Goal: Task Accomplishment & Management: Manage account settings

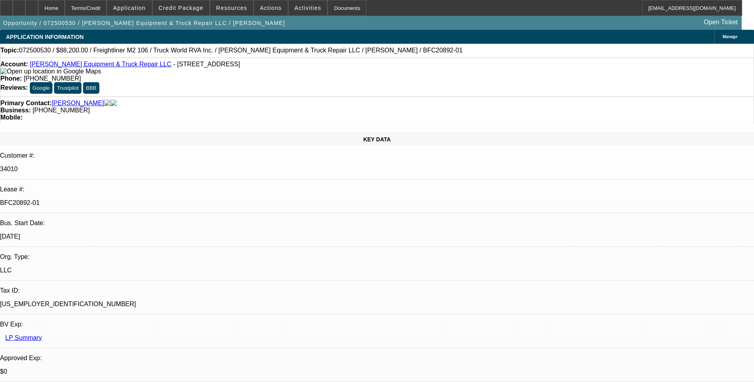
select select "0.1"
select select "0"
select select "6"
select select "0.1"
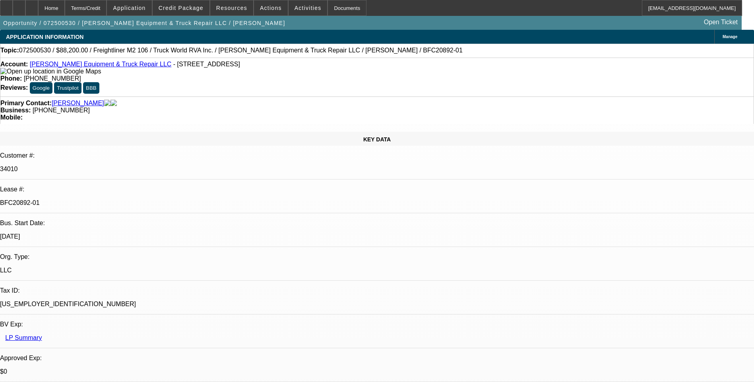
select select "0"
select select "6"
select select "0.1"
select select "0"
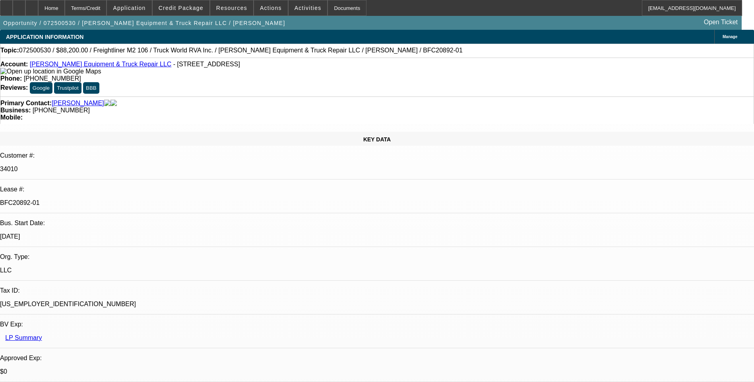
select select "0"
select select "6"
select select "0.1"
select select "0"
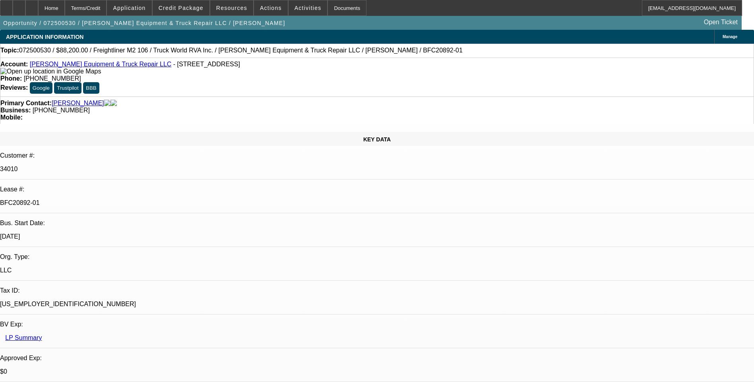
select select "6"
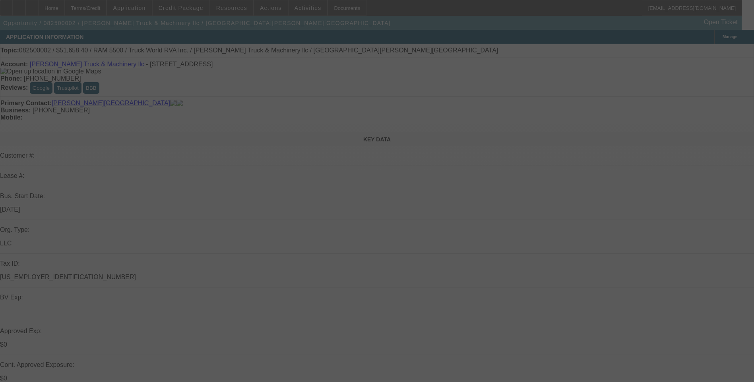
scroll to position [26, 0]
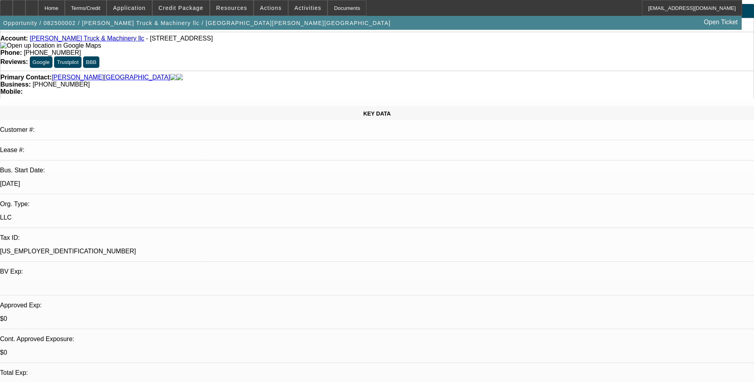
select select "0.2"
select select "0"
select select "0.1"
select select "0.2"
select select "0"
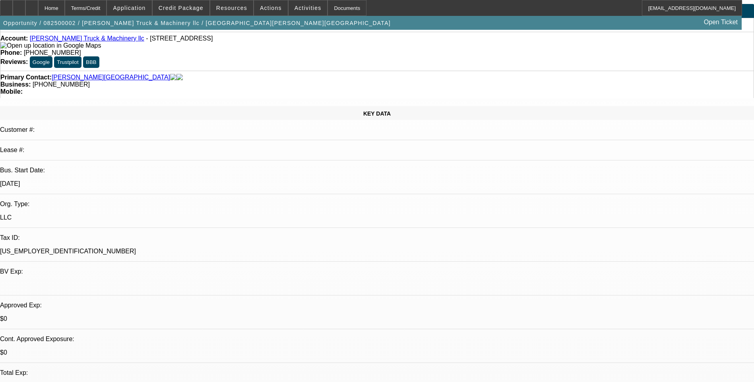
select select "0.1"
select select "0"
select select "2"
select select "0.1"
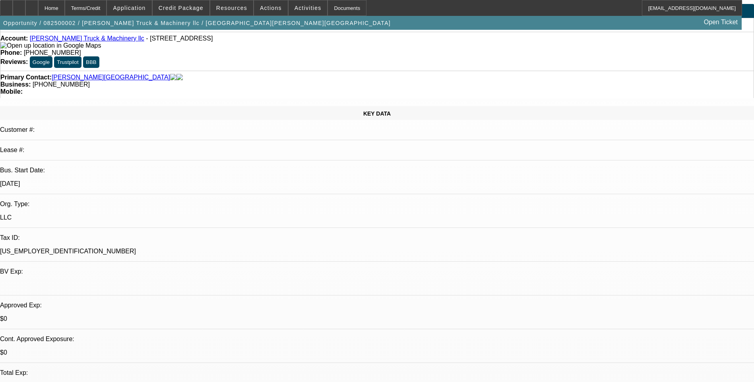
select select "0"
select select "0.1"
select select "1"
select select "4"
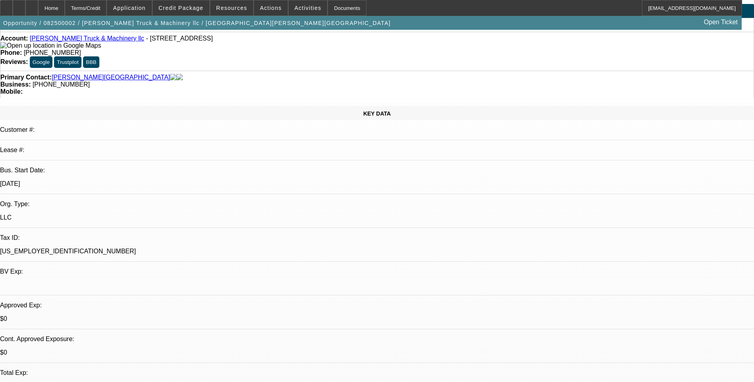
select select "1"
select select "4"
select select "1"
select select "2"
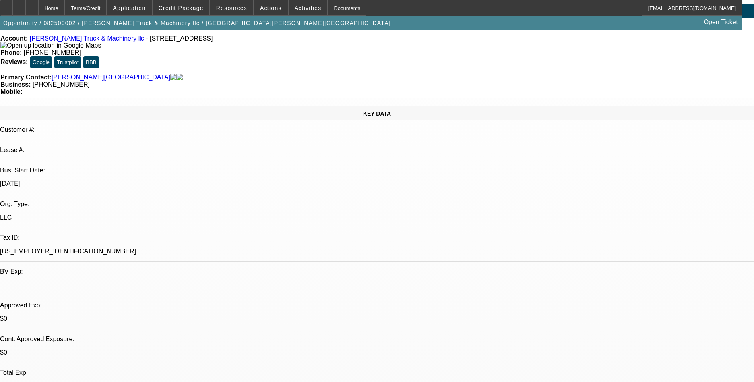
select select "4"
select select "1"
select select "4"
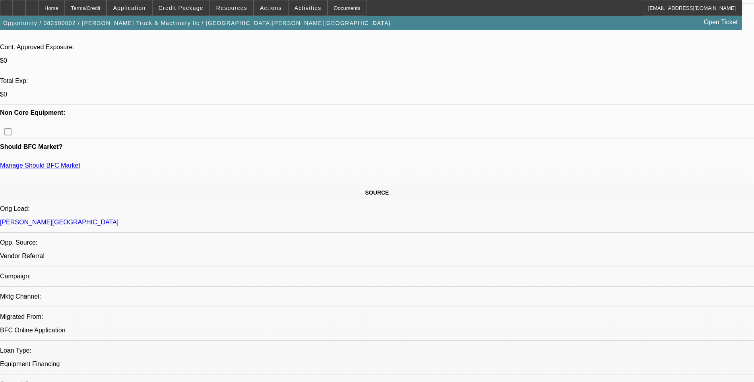
scroll to position [159, 0]
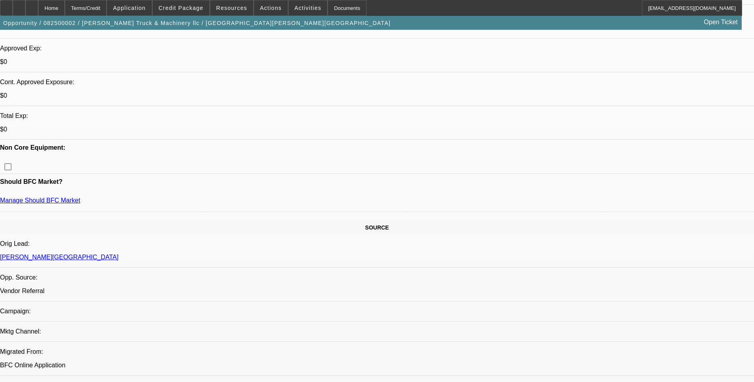
scroll to position [278, 0]
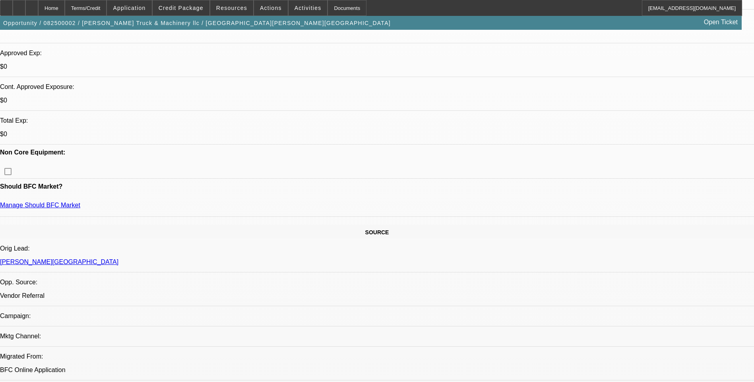
click at [194, 13] on span at bounding box center [181, 7] width 57 height 19
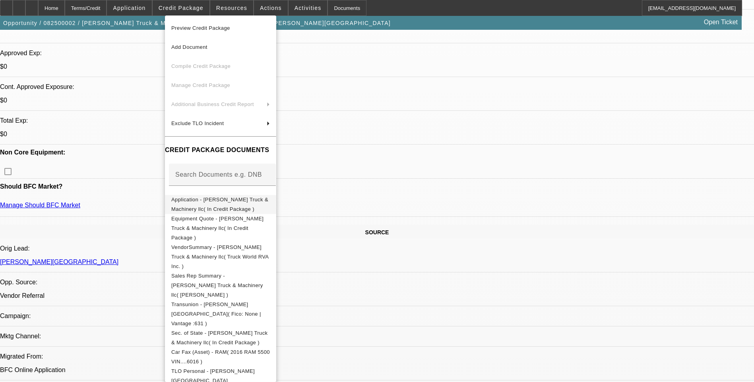
click at [234, 206] on span "Application - Sheldon Truck & Machinery llc( In Credit Package )" at bounding box center [220, 204] width 99 height 19
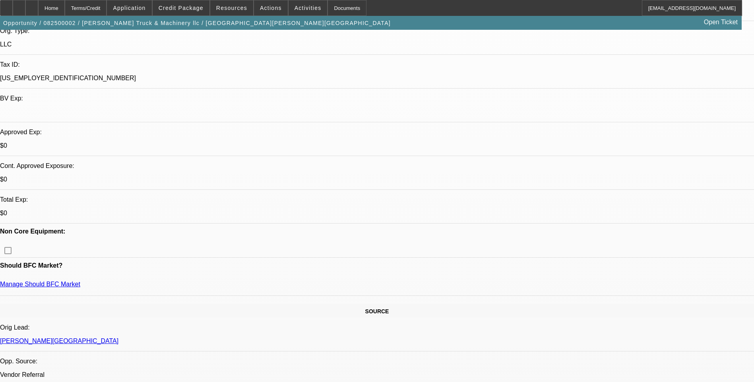
scroll to position [199, 0]
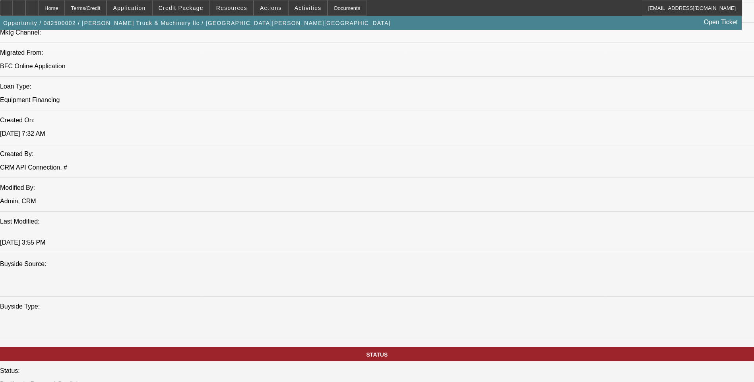
scroll to position [596, 0]
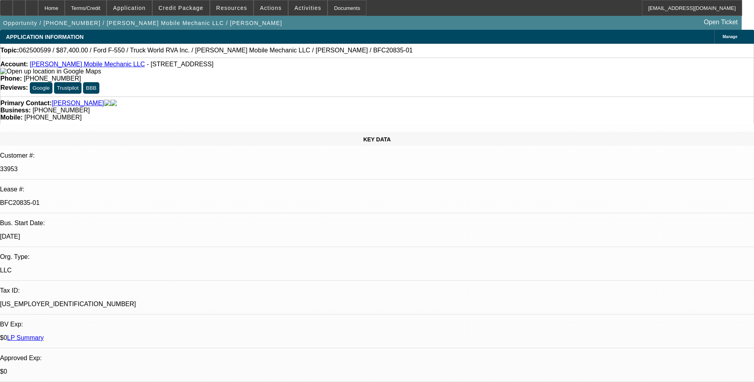
select select "0"
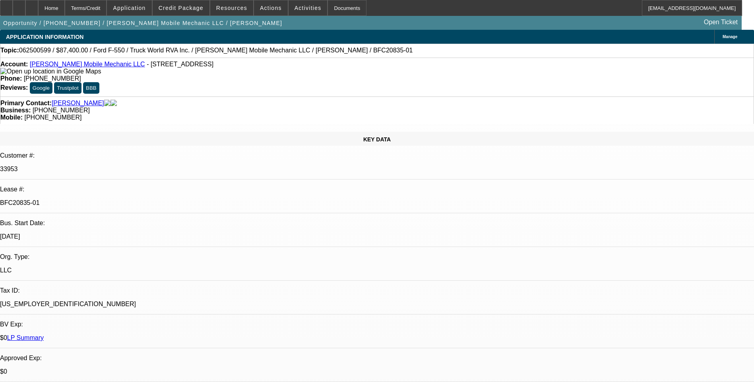
select select "0"
select select "0.1"
select select "0"
select select "0.1"
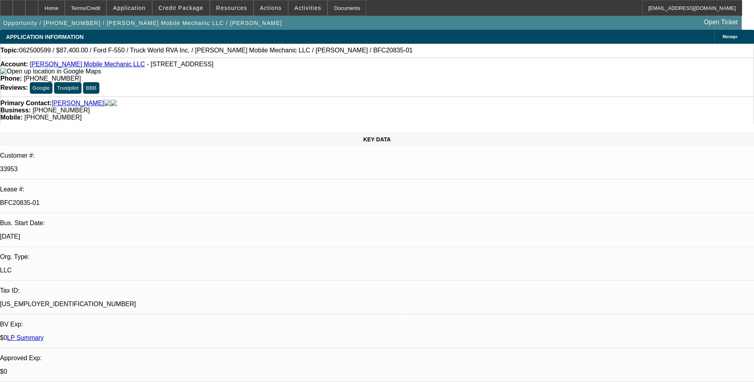
select select "0"
select select "1"
select select "2"
select select "6"
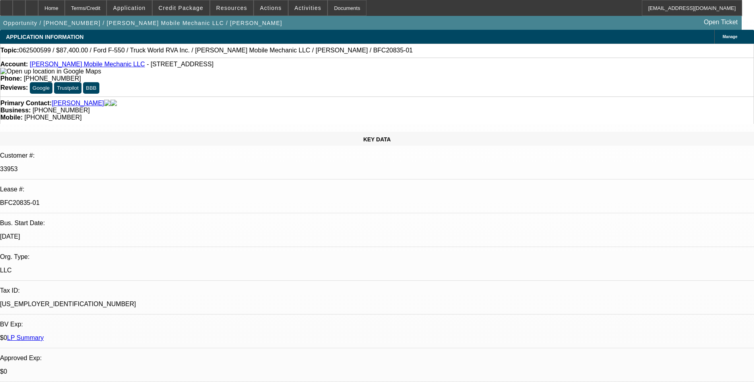
select select "1"
select select "2"
select select "6"
select select "1"
select select "2"
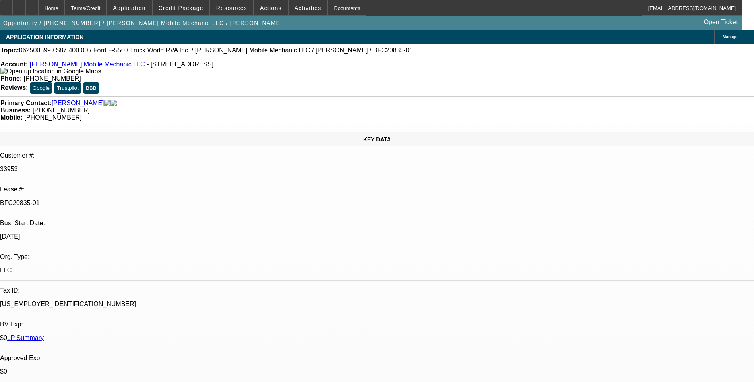
select select "6"
select select "1"
select select "2"
select select "6"
click at [178, 10] on span "Credit Package" at bounding box center [181, 8] width 45 height 6
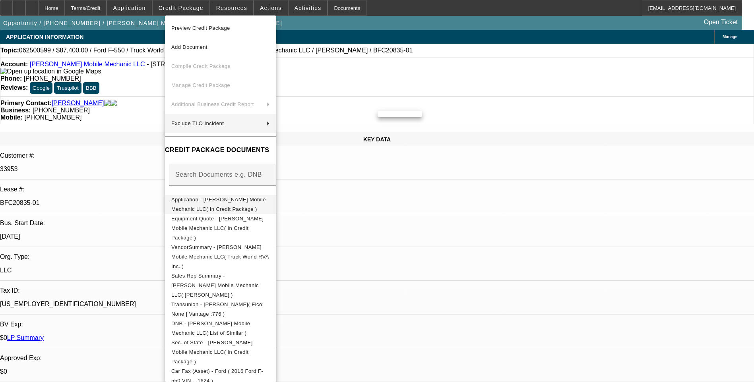
click at [233, 203] on span "Application - Harris Mobile Mechanic LLC( In Credit Package )" at bounding box center [218, 204] width 95 height 15
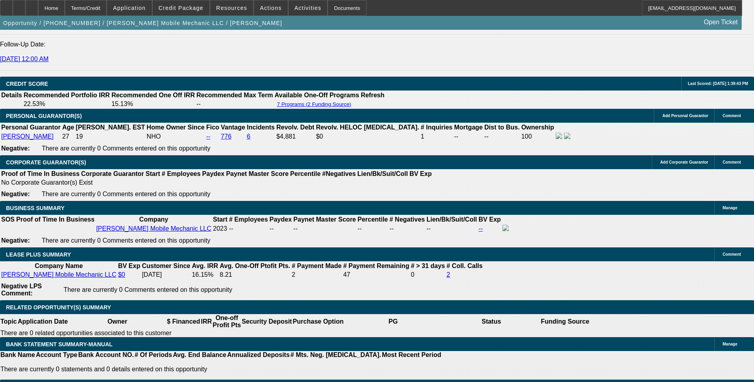
scroll to position [1232, 0]
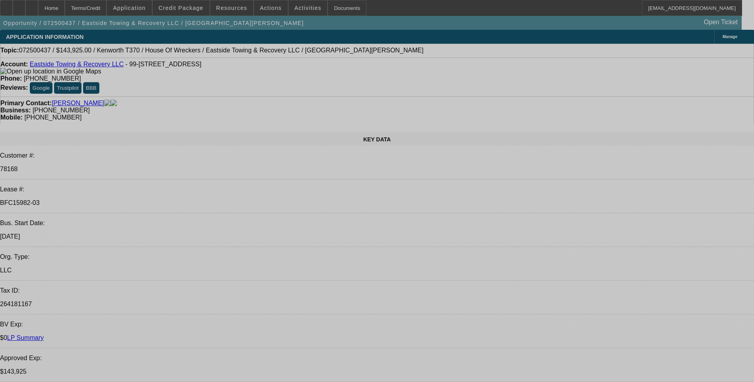
select select "0"
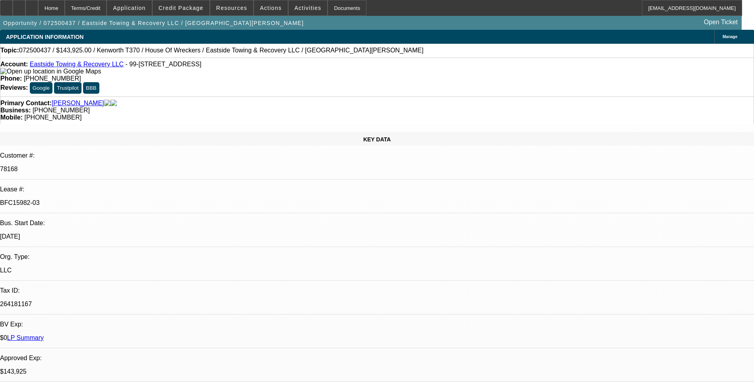
select select "0"
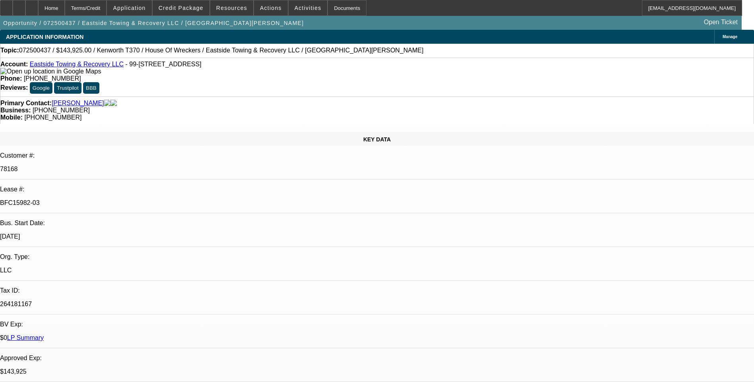
select select "0"
select select "1"
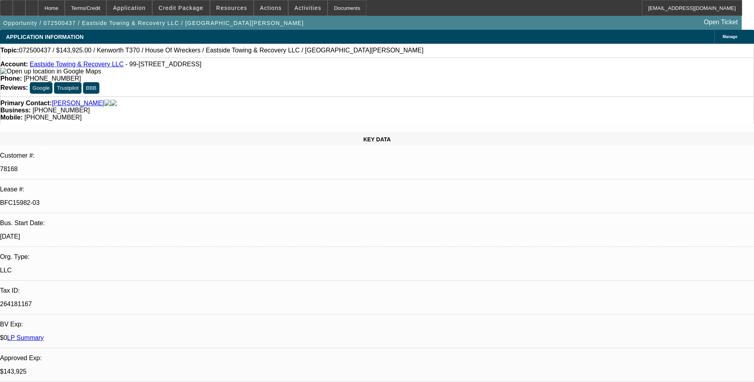
select select "6"
select select "1"
select select "6"
select select "1"
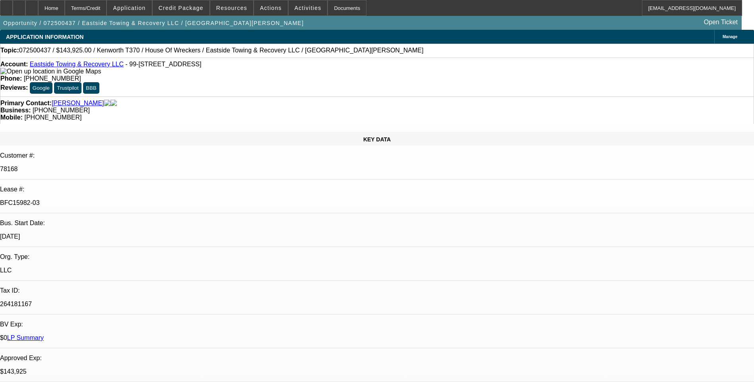
select select "1"
select select "6"
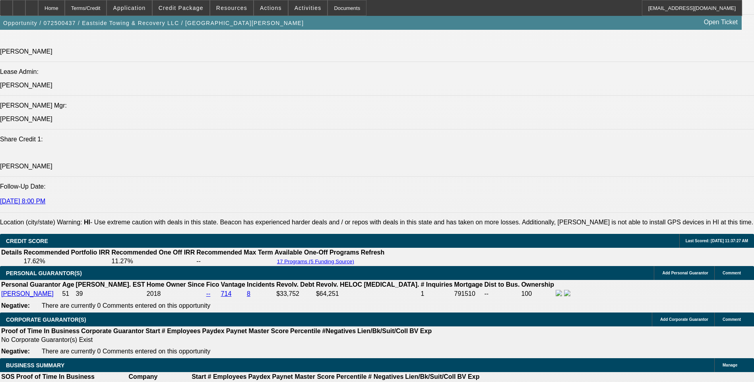
scroll to position [1152, 0]
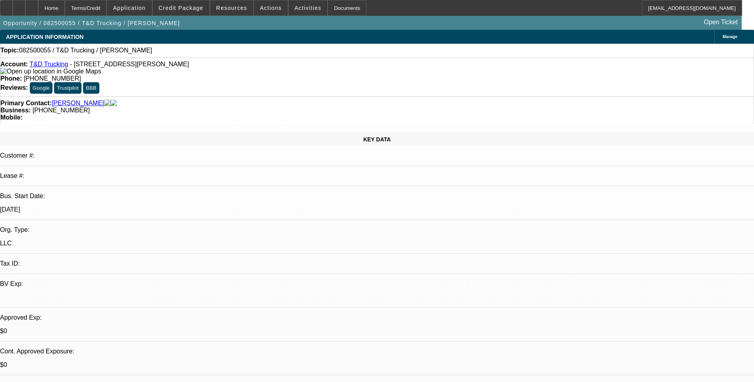
select select "0"
select select "2"
select select "0.1"
select select "1"
select select "2"
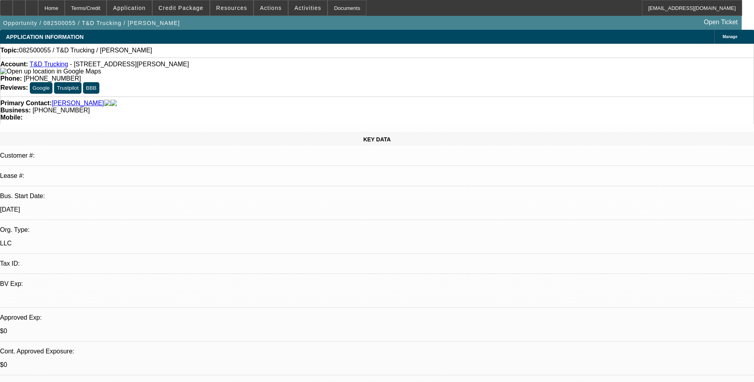
select select "4"
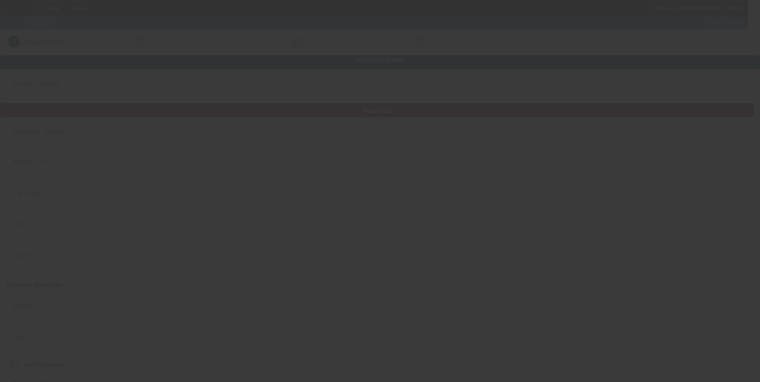
type input "8/11/2025"
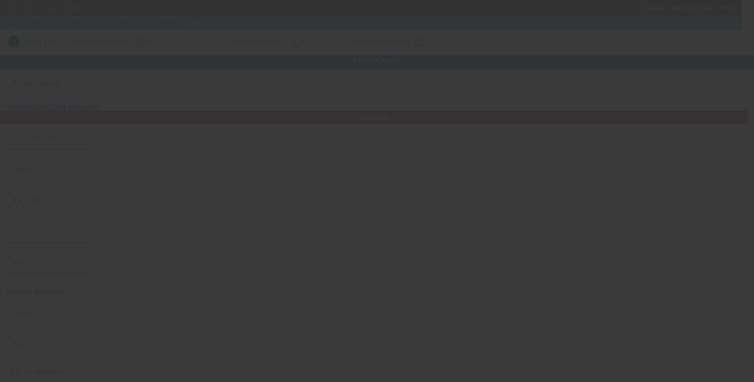
type input "T&D Trucking"
type input "120 Gatewood Dr"
type input "28090"
type input "Lawndale"
type input "(704) 751-7310"
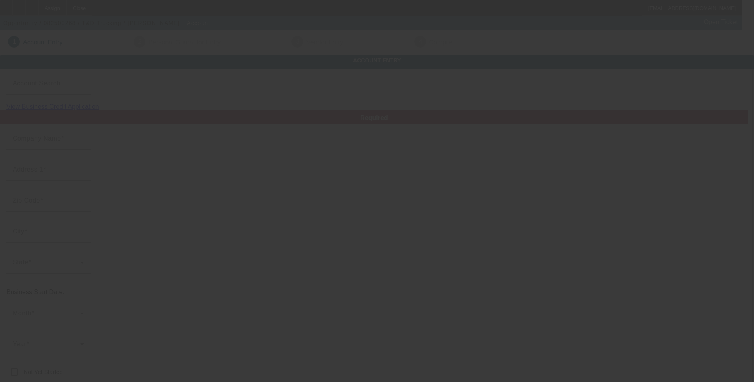
type input "davesuzy0321@gmail.com"
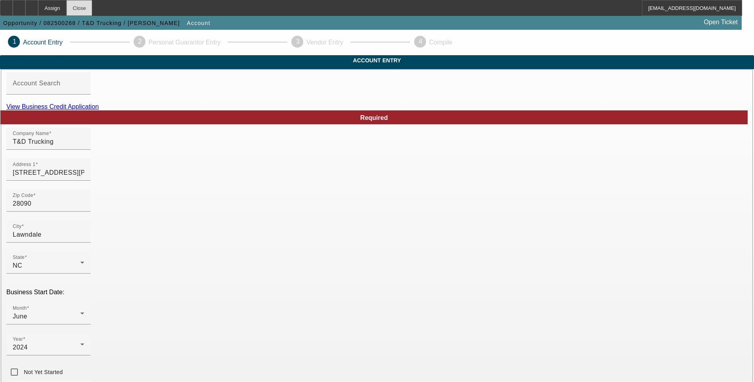
click at [92, 9] on div "Close" at bounding box center [79, 8] width 26 height 16
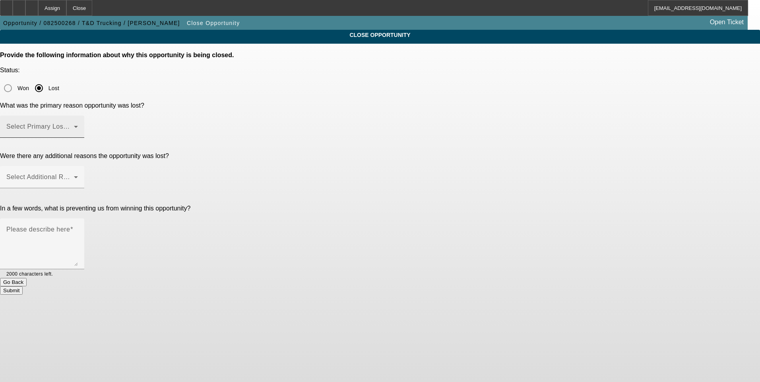
click at [74, 125] on span at bounding box center [40, 130] width 68 height 10
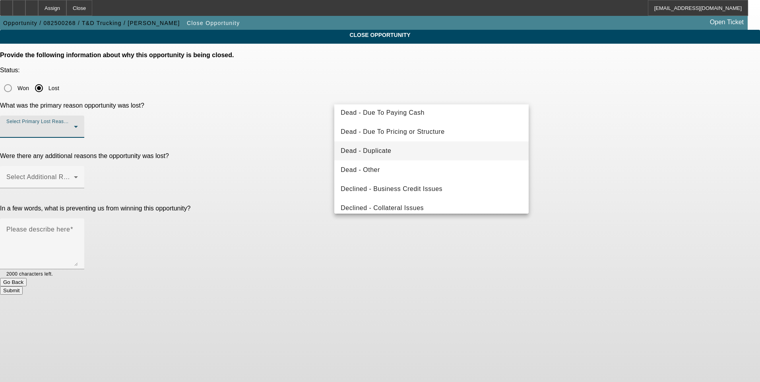
scroll to position [79, 0]
click at [396, 133] on mat-option "Dead - Duplicate" at bounding box center [431, 133] width 194 height 19
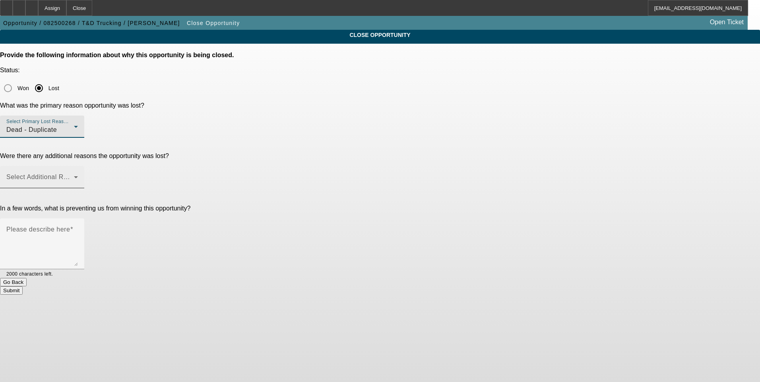
click at [74, 176] on span at bounding box center [40, 181] width 68 height 10
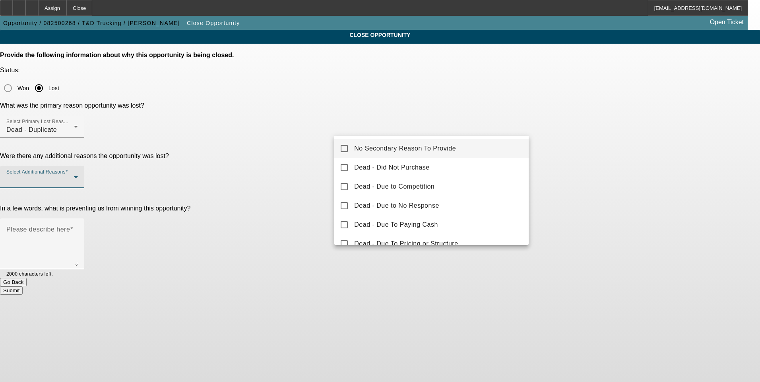
click at [413, 146] on span "No Secondary Reason To Provide" at bounding box center [405, 149] width 102 height 10
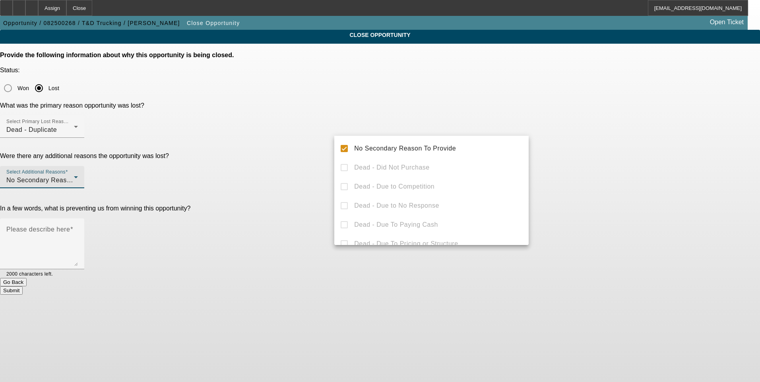
click at [624, 160] on div at bounding box center [380, 191] width 760 height 382
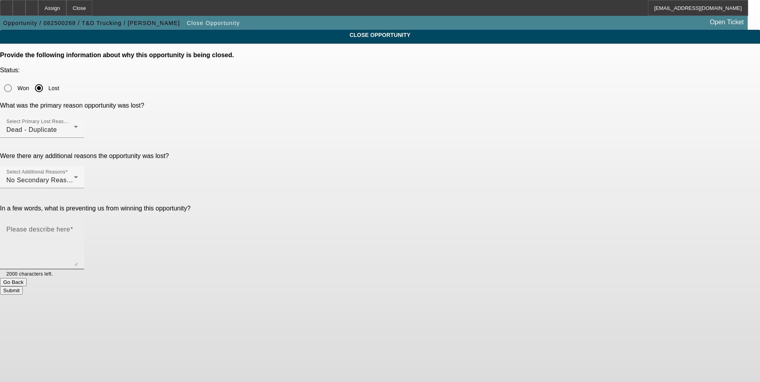
click at [78, 228] on textarea "Please describe here" at bounding box center [42, 247] width 72 height 38
type textarea "C"
type textarea "Recently declined customer filled out previously sent DocuSign."
click at [23, 286] on button "Submit" at bounding box center [11, 290] width 23 height 8
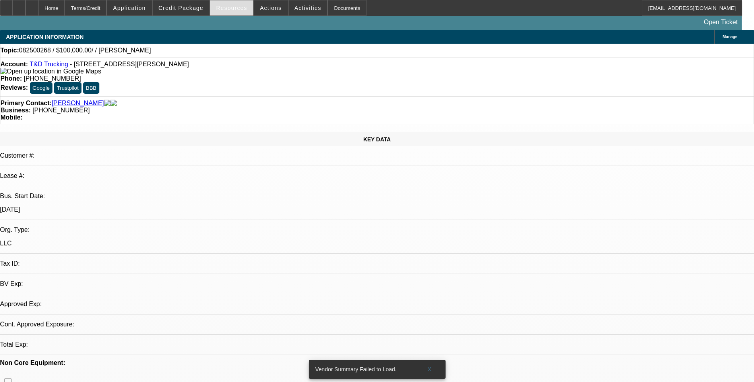
select select "0"
select select "2"
select select "0.1"
select select "1"
select select "2"
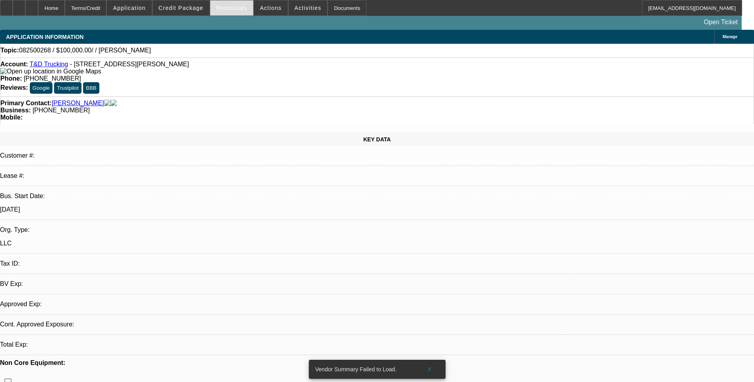
select select "4"
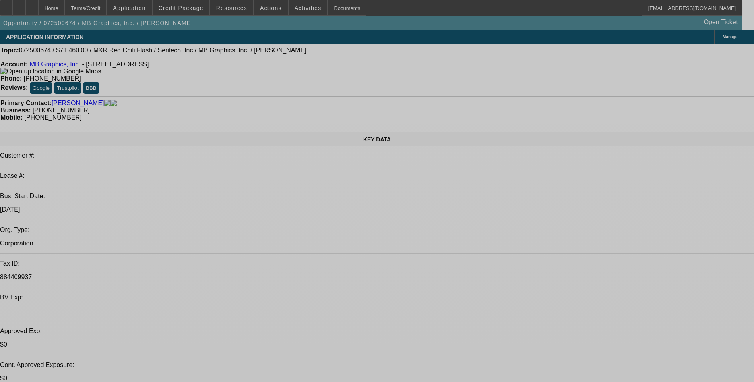
select select "0"
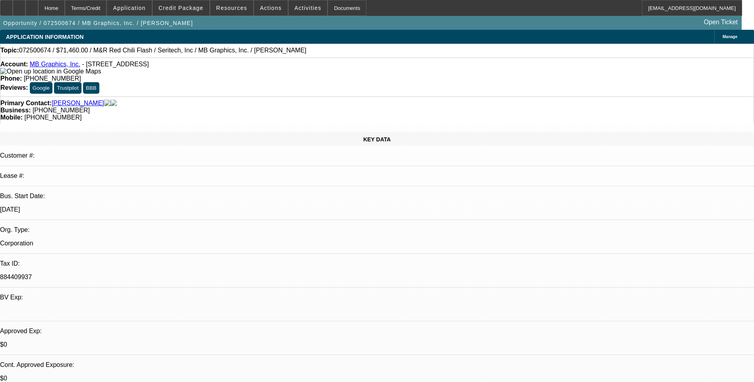
select select "0"
select select "0.1"
select select "0"
select select "0.1"
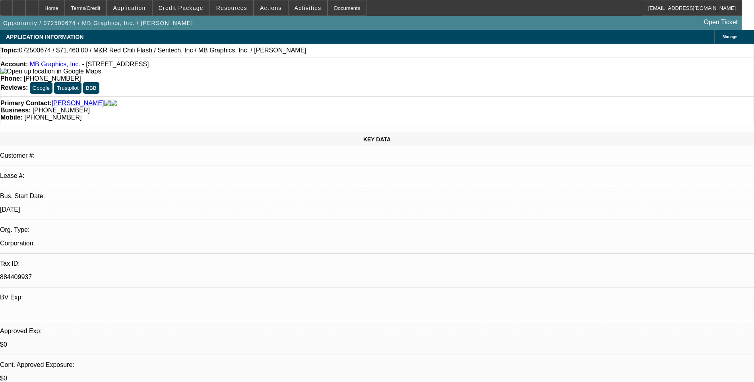
select select "0.1"
select select "0"
select select "0.1"
select select "0"
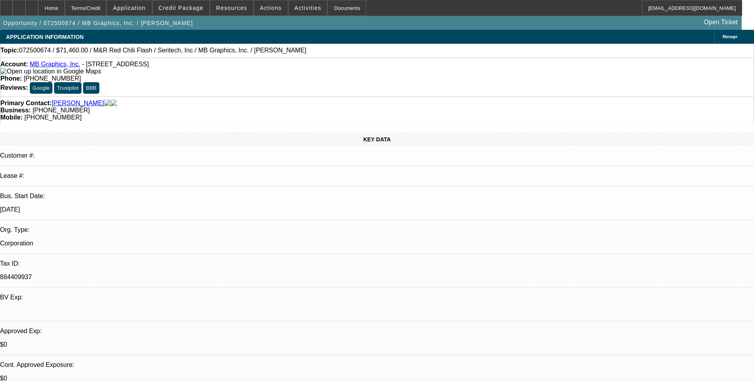
select select "0.1"
select select "1"
select select "5"
select select "1"
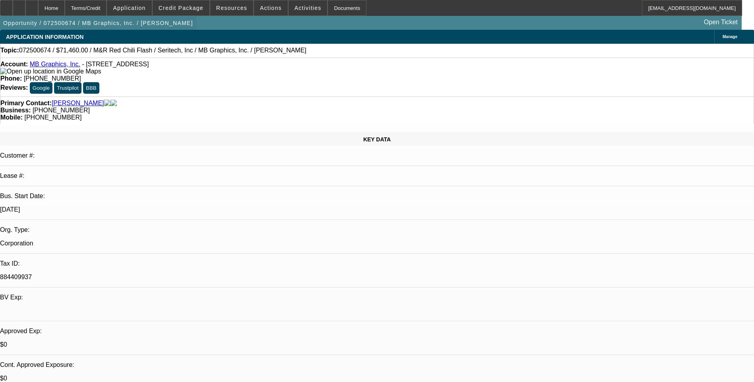
select select "1"
select select "5"
select select "1"
select select "5"
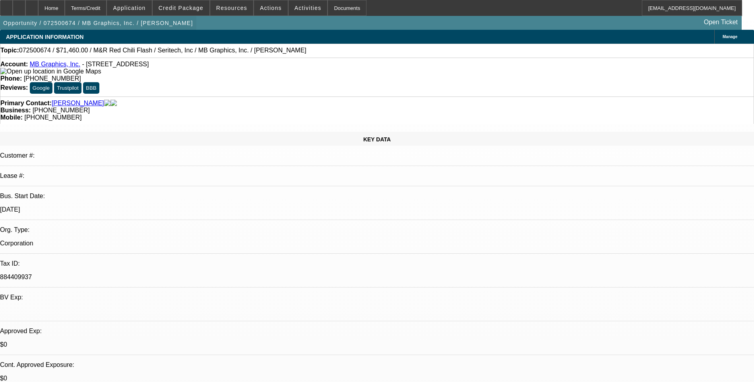
select select "1"
select select "5"
click at [19, 5] on icon at bounding box center [19, 5] width 0 height 0
click at [38, 11] on div at bounding box center [31, 8] width 13 height 16
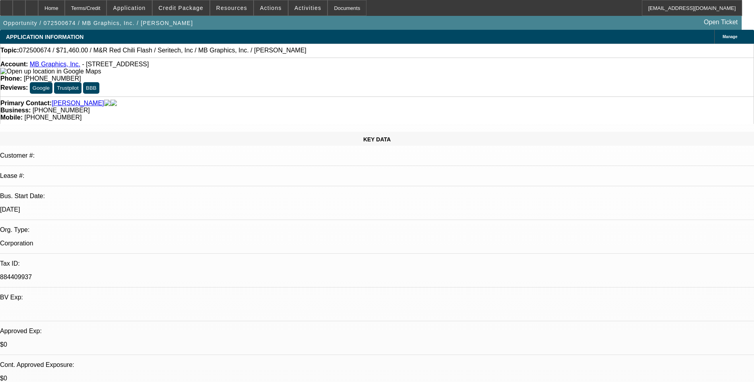
select select "0"
select select "0.1"
select select "0"
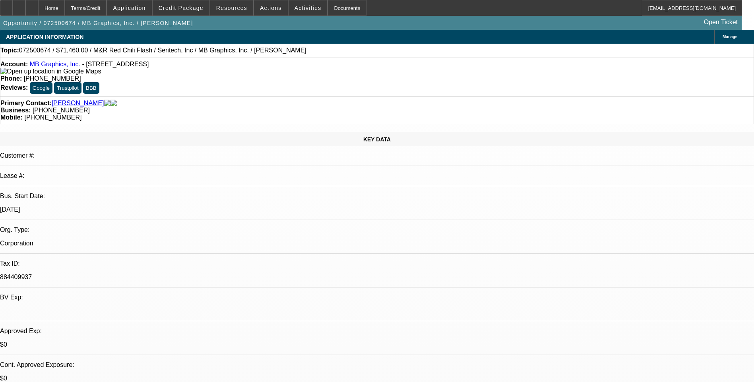
select select "0.1"
select select "0"
select select "0.1"
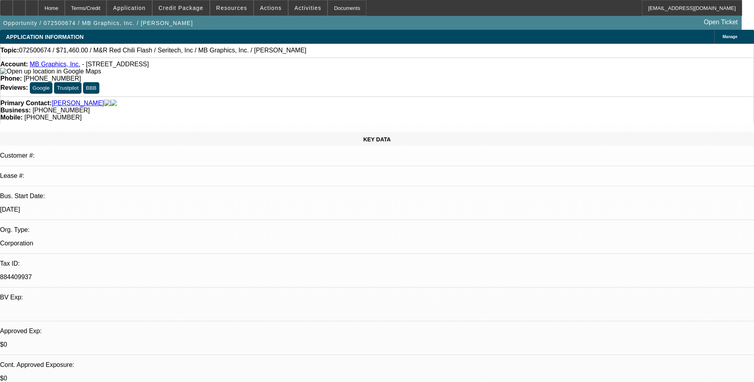
select select "0"
select select "0.1"
select select "1"
select select "5"
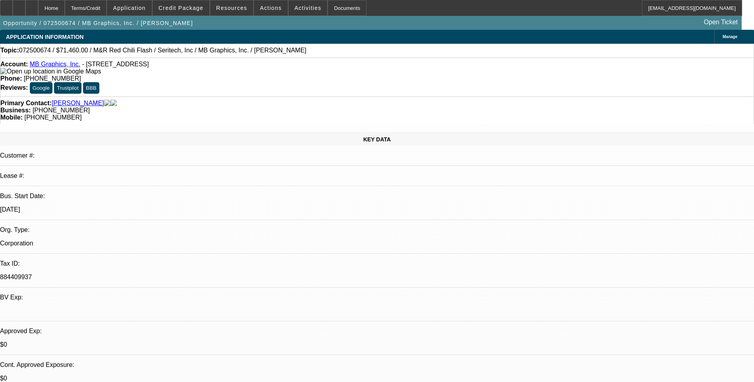
select select "1"
select select "5"
select select "1"
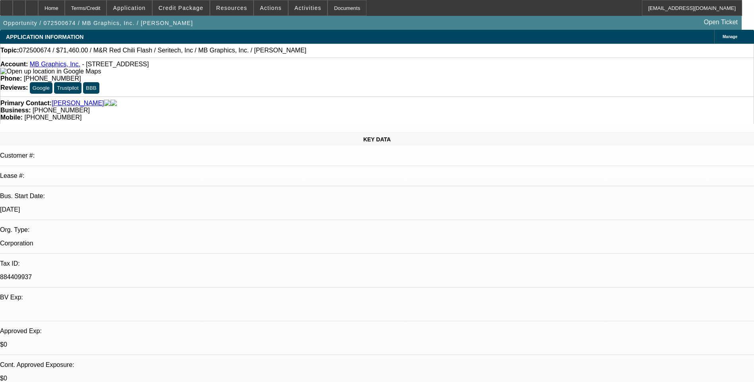
select select "5"
select select "1"
select select "5"
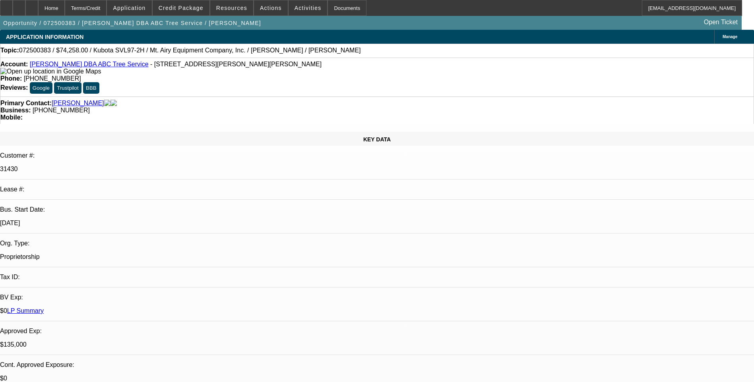
select select "0"
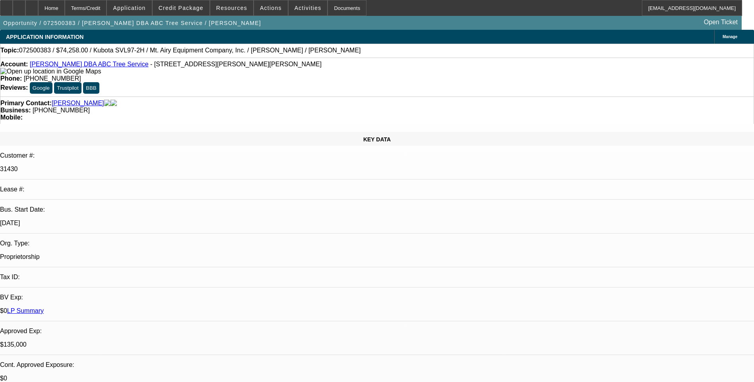
select select "0"
select select "2"
select select "0"
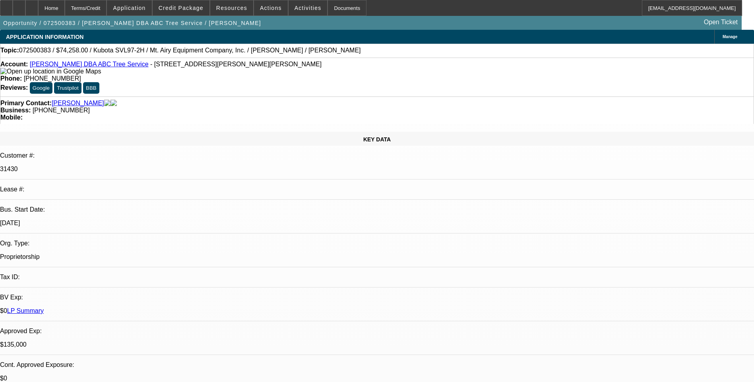
select select "0"
select select "1"
select select "6"
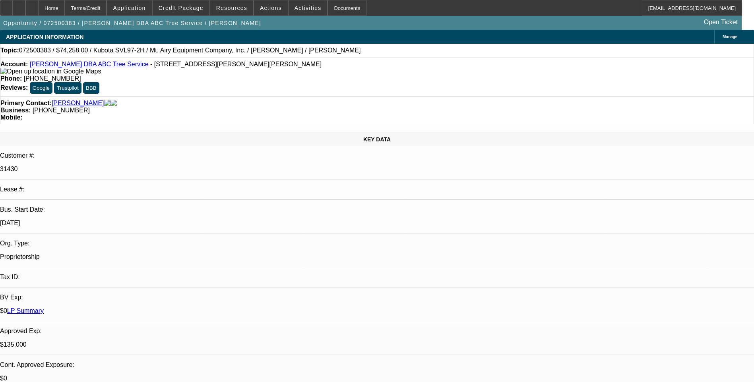
select select "1"
select select "6"
select select "1"
select select "2"
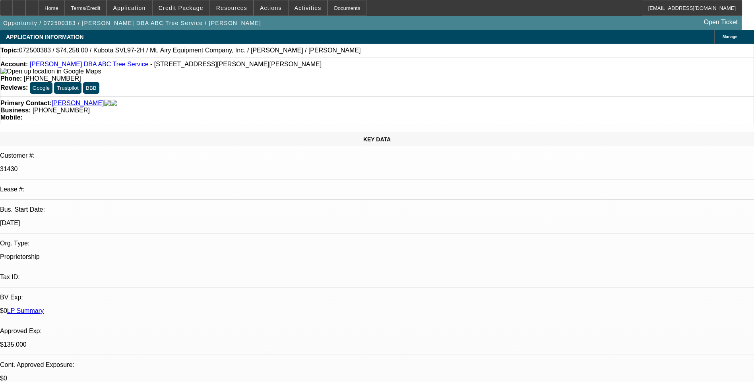
select select "6"
select select "1"
select select "6"
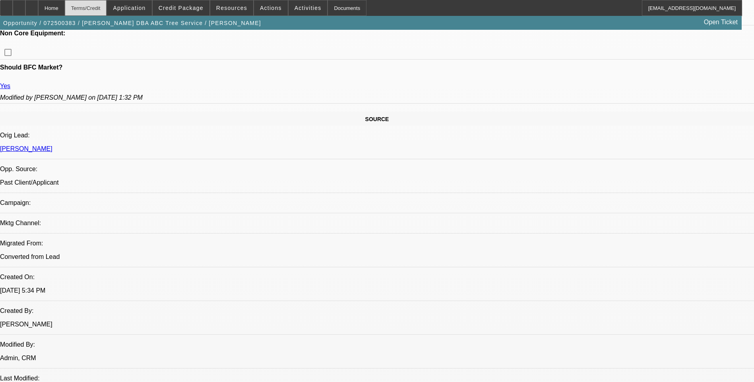
click at [101, 9] on div "Terms/Credit" at bounding box center [86, 8] width 42 height 16
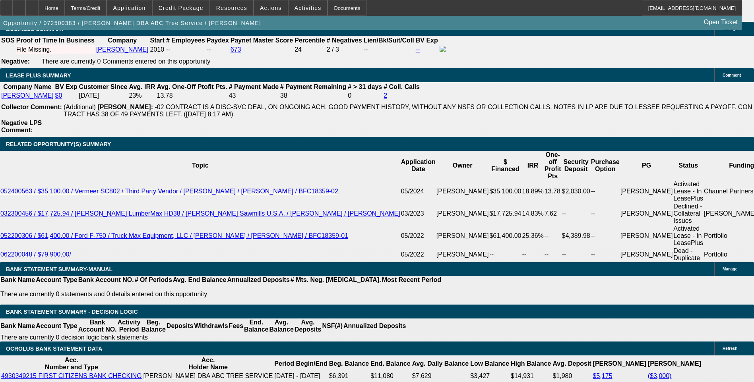
scroll to position [1311, 0]
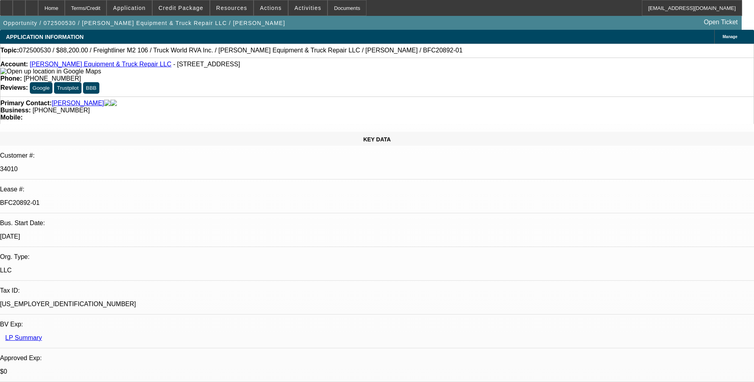
select select "0.1"
select select "0"
select select "0.1"
select select "0"
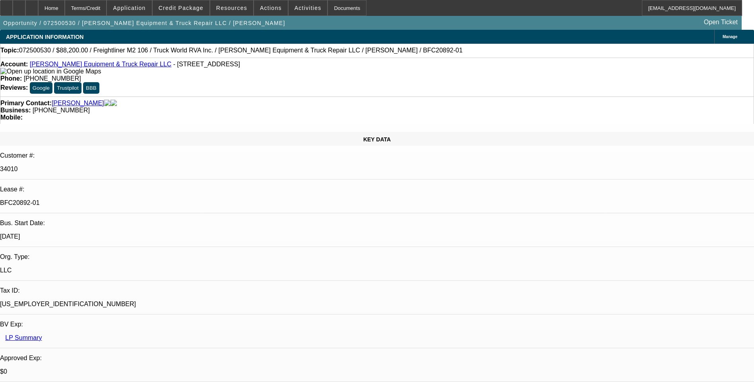
select select "0"
select select "0.1"
select select "0"
select select "0.1"
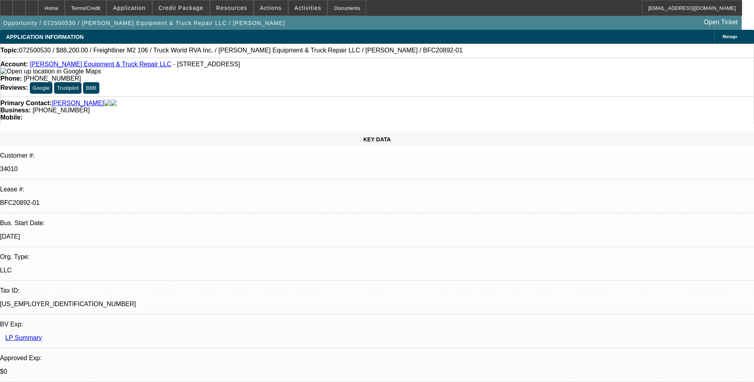
select select "0"
select select "1"
select select "6"
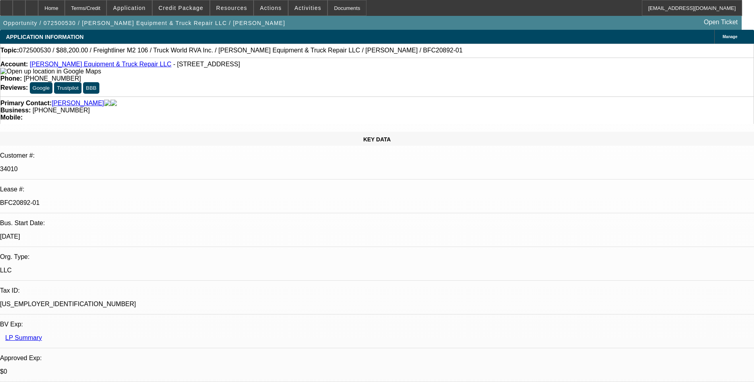
select select "1"
select select "6"
select select "1"
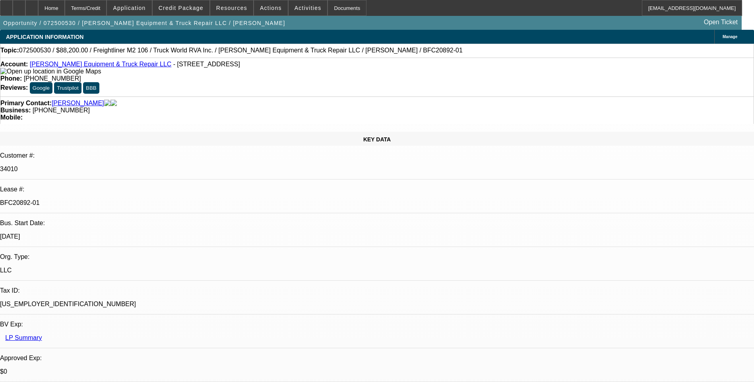
select select "6"
select select "1"
select select "6"
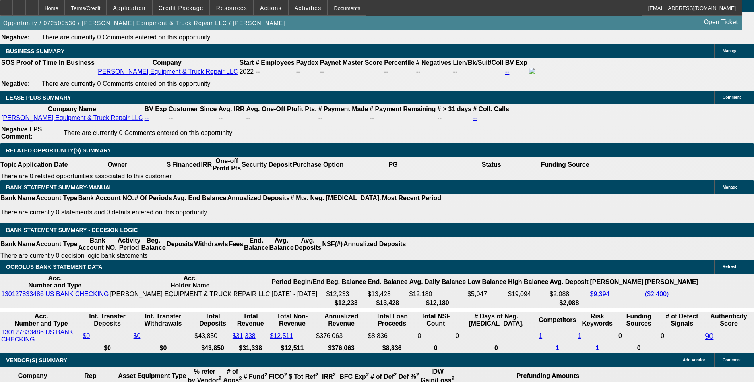
scroll to position [40, 0]
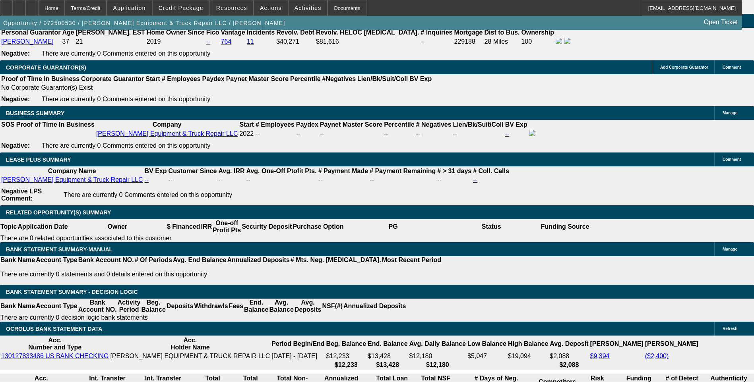
scroll to position [1232, 0]
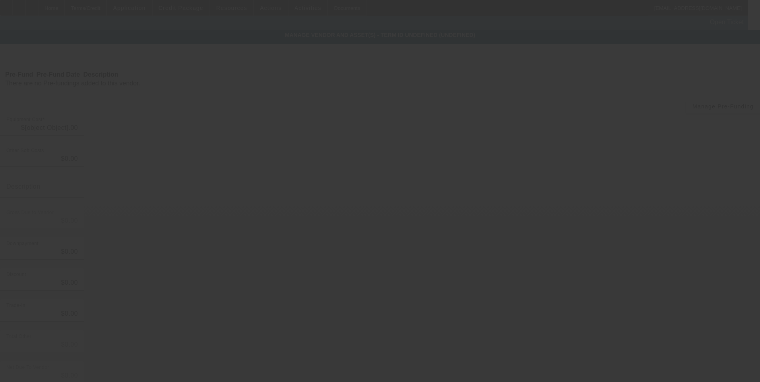
type input "$127,000.00"
type input "$8,974.26"
type input "Tax & Dealer Fees"
type input "$135,974.26"
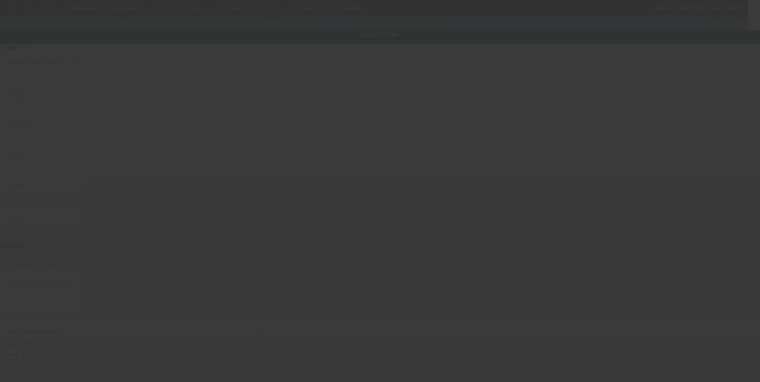
type input "2NKHHJ6X1KM351073"
type input "KENWORTH"
type input "T270"
radio input "true"
type textarea "Mechanic's Service Truck"
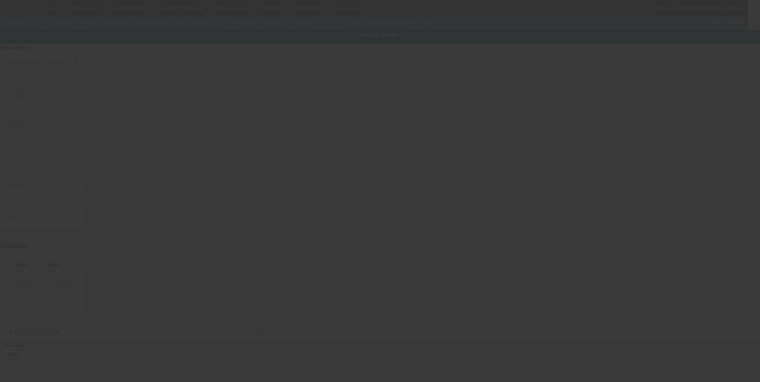
type input "69 Diamond Aly"
type input "Jeromesville"
type input "44840"
type input "Ashland"
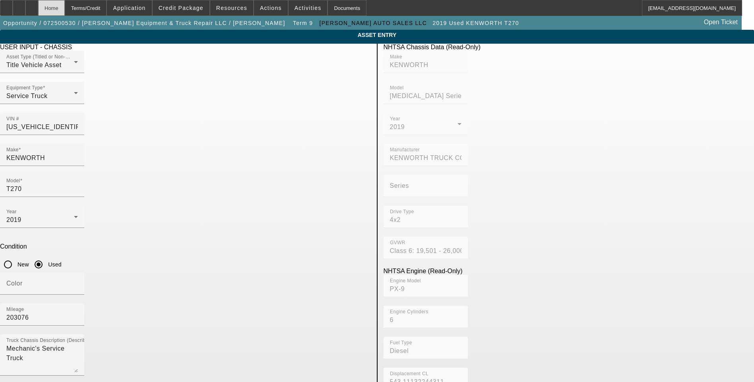
click at [65, 6] on div "Home" at bounding box center [51, 8] width 27 height 16
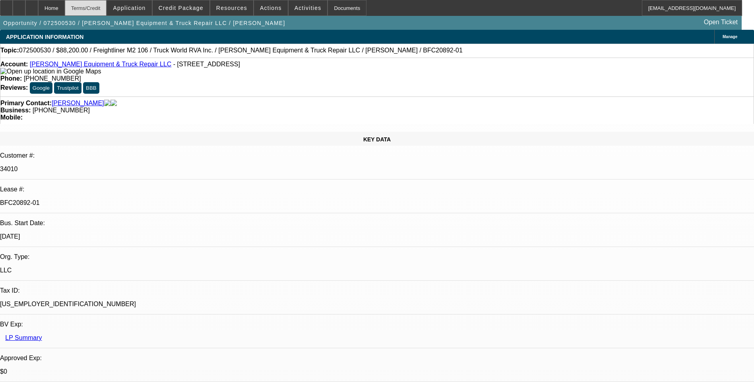
select select "0.1"
select select "0"
select select "6"
select select "0.1"
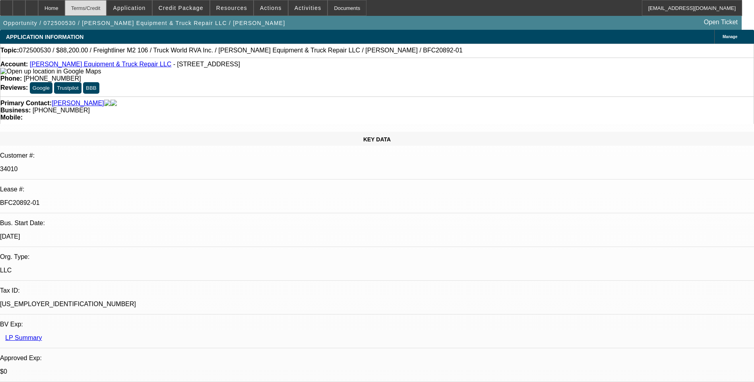
select select "0"
select select "6"
select select "0.1"
select select "0"
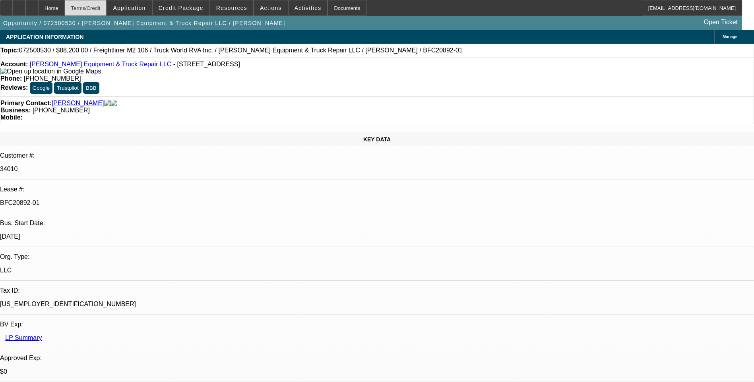
select select "0"
select select "6"
select select "0.1"
select select "0"
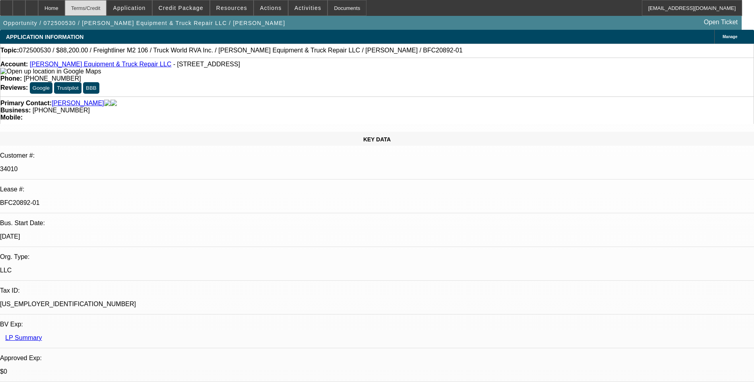
select select "6"
click at [107, 8] on div "Terms/Credit" at bounding box center [86, 8] width 42 height 16
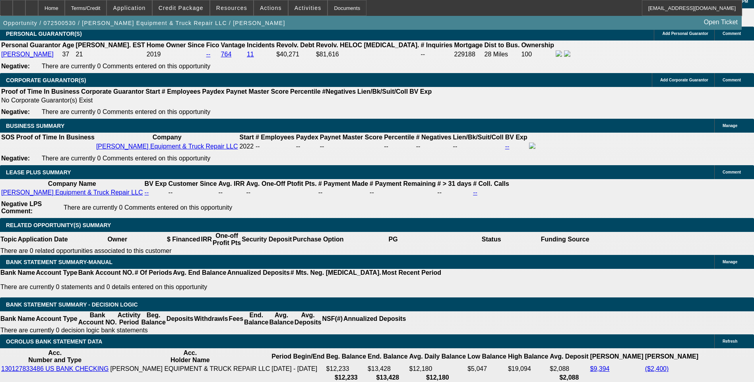
scroll to position [79, 0]
drag, startPoint x: 522, startPoint y: 181, endPoint x: 742, endPoint y: 181, distance: 219.3
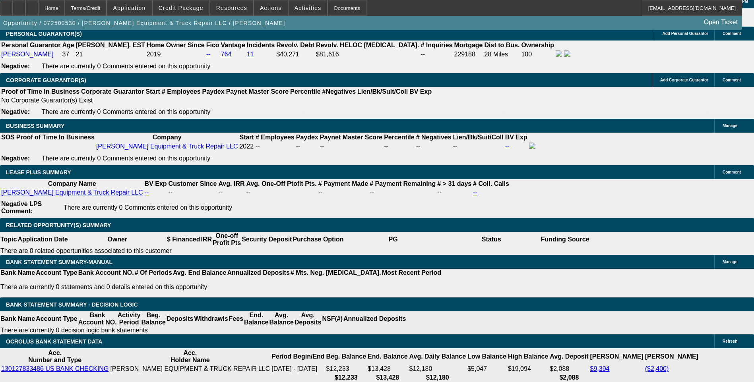
drag, startPoint x: 742, startPoint y: 181, endPoint x: 712, endPoint y: 181, distance: 30.2
copy div "https://www.lakecountrytruck.com/service-truck-bodies-for-sale-i2c1631f0m0"
drag, startPoint x: 599, startPoint y: 198, endPoint x: 598, endPoint y: 186, distance: 12.3
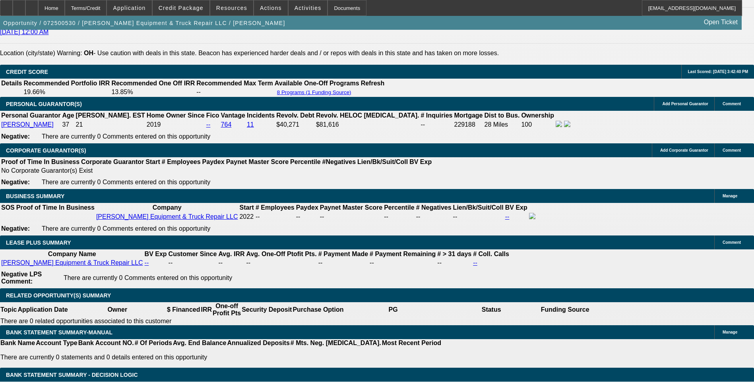
scroll to position [1157, 0]
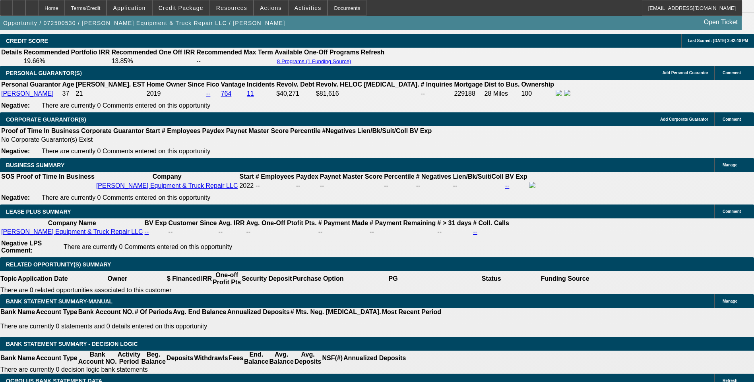
scroll to position [1197, 0]
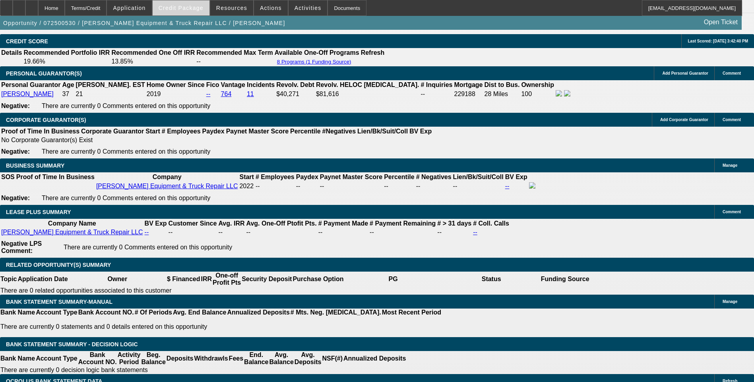
click at [184, 8] on span "Credit Package" at bounding box center [181, 8] width 45 height 6
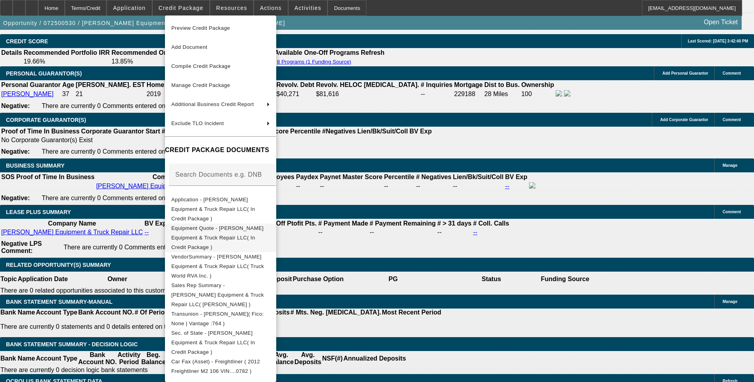
click at [246, 225] on span "Equipment Quote - Miller Equipment & Truck Repair LLC( In Credit Package )" at bounding box center [217, 237] width 92 height 25
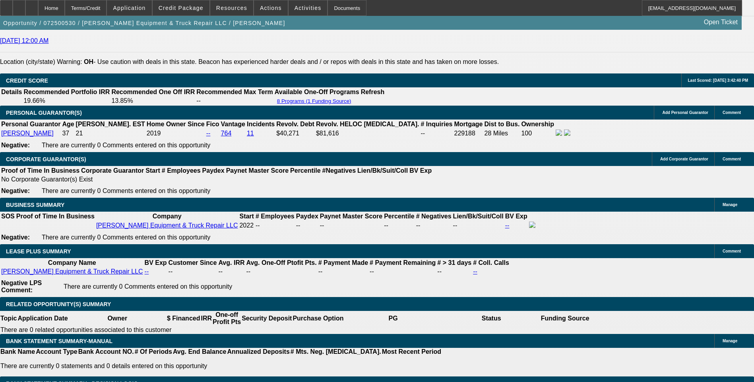
scroll to position [1157, 0]
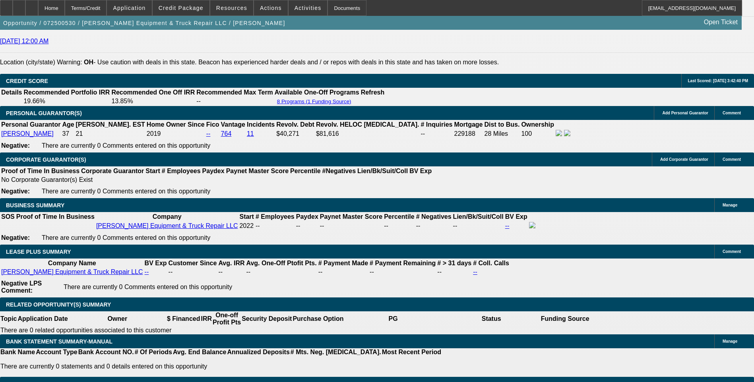
select select "0"
select select "6"
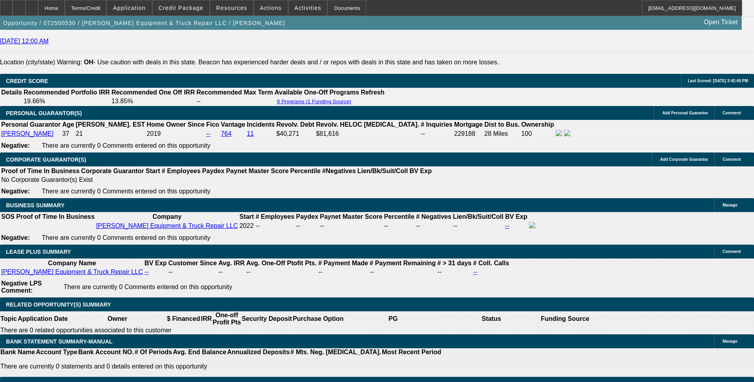
select select "0.1"
select select "0"
select select "6"
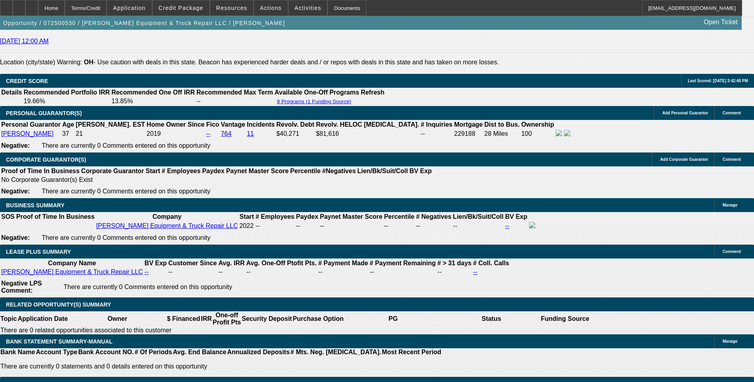
select select "0.1"
select select "0"
select select "6"
select select "0.1"
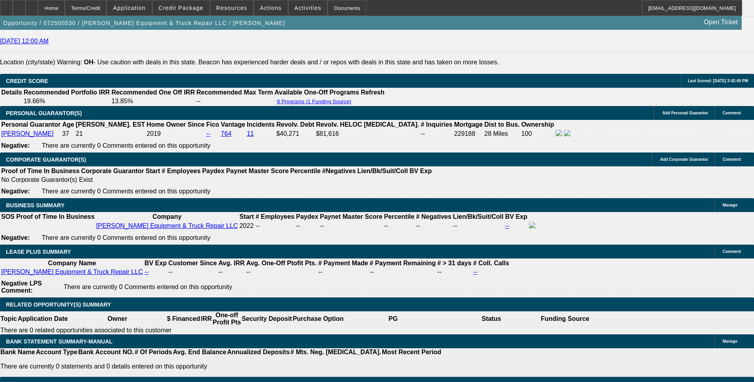
select select "0"
select select "2"
select select "0"
select select "6"
select select "0"
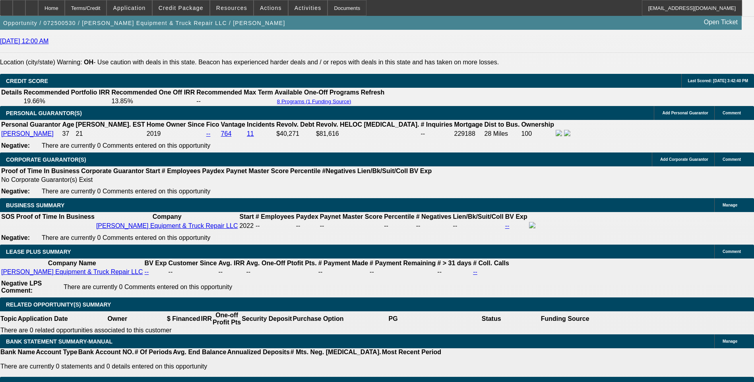
select select "0"
select select "6"
select select "0.1"
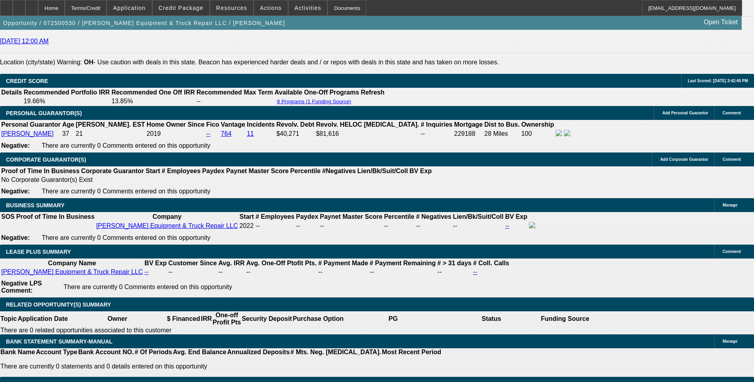
select select "0"
select select "6"
select select "0.1"
select select "0"
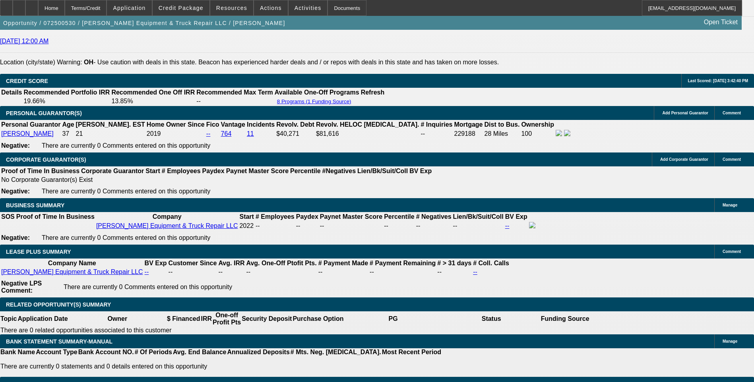
select select "0"
select select "6"
select select "0.1"
select select "0"
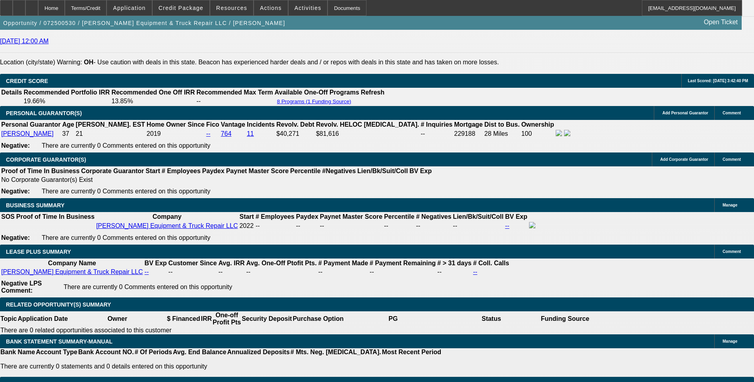
select select "6"
select select "0.1"
select select "0"
select select "6"
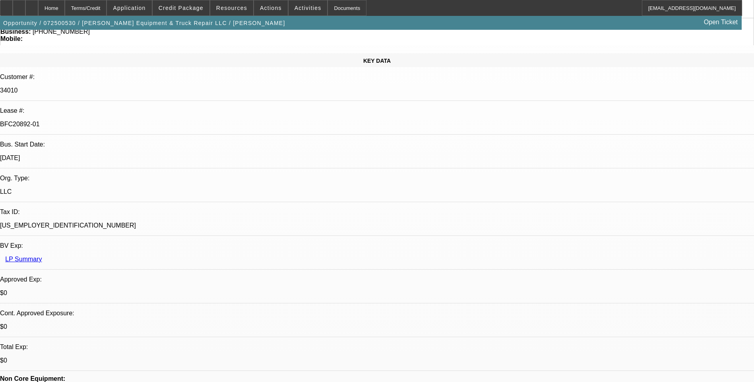
scroll to position [79, 0]
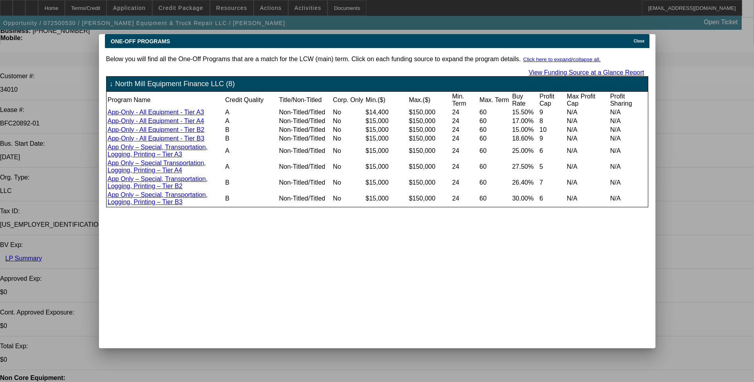
scroll to position [0, 0]
click at [631, 39] on icon at bounding box center [631, 41] width 0 height 4
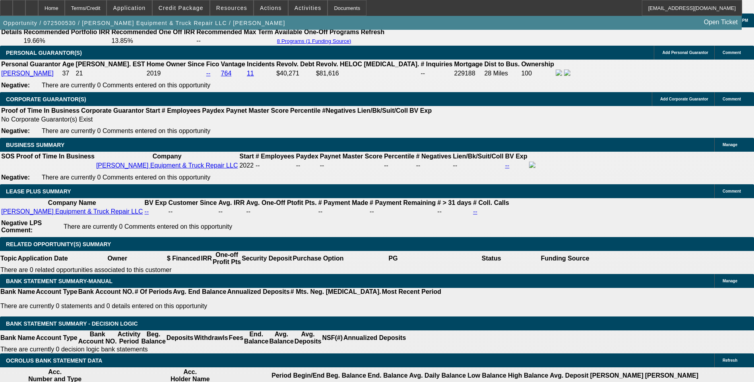
scroll to position [1232, 0]
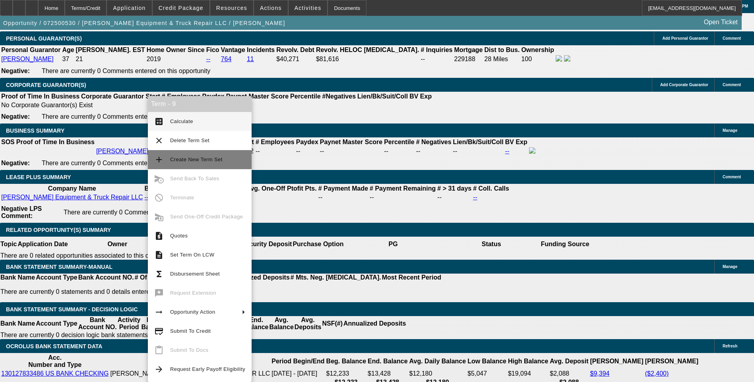
click at [168, 162] on button "add Create New Term Set" at bounding box center [200, 159] width 104 height 19
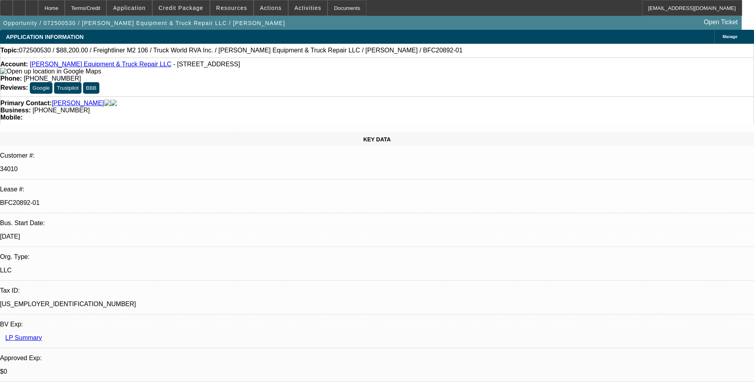
select select "0.1"
select select "0"
select select "0.1"
select select "0"
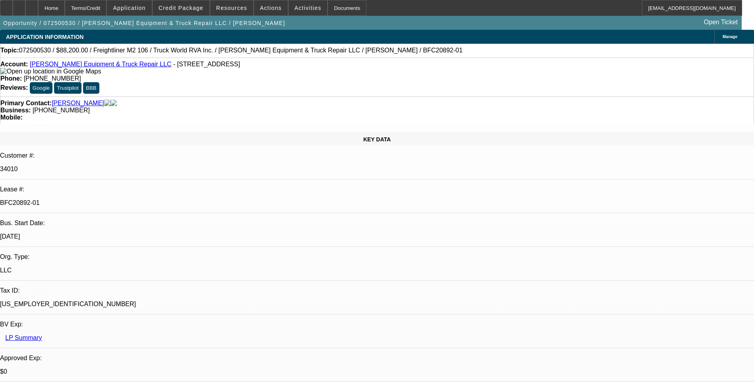
select select "0"
select select "0.1"
select select "0"
select select "0.1"
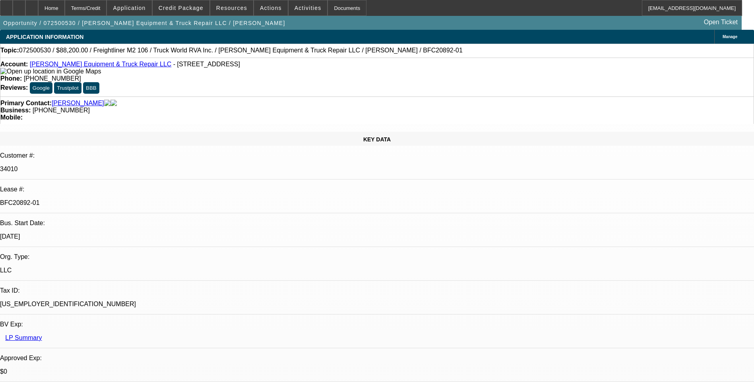
select select "0"
select select "1"
select select "6"
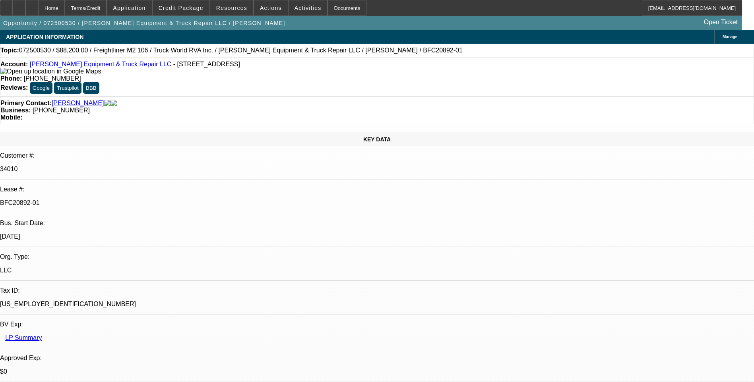
select select "1"
select select "6"
select select "1"
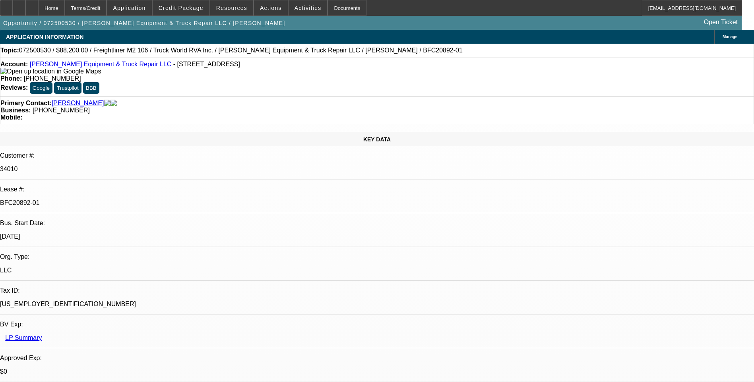
select select "6"
select select "1"
select select "6"
click at [107, 8] on div "Terms/Credit" at bounding box center [86, 8] width 42 height 16
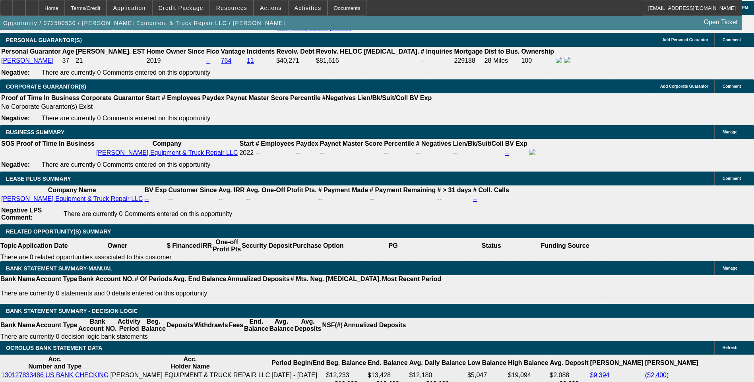
scroll to position [1236, 0]
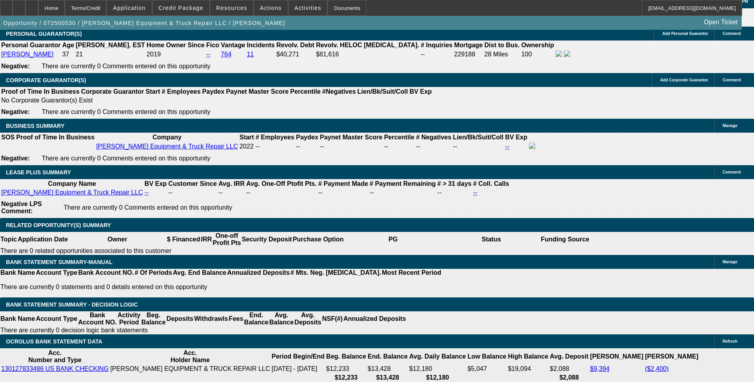
type input "UNKNOWN"
type input "6"
type input "$21,291.70"
type input "48"
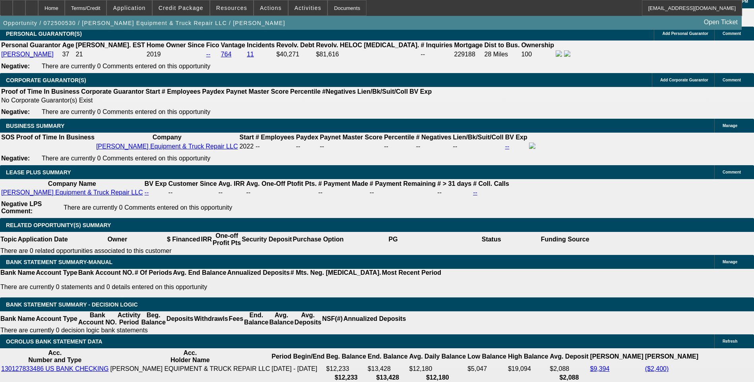
type input "$2.09"
type input "48"
type input "14"
type input "$2,601.91"
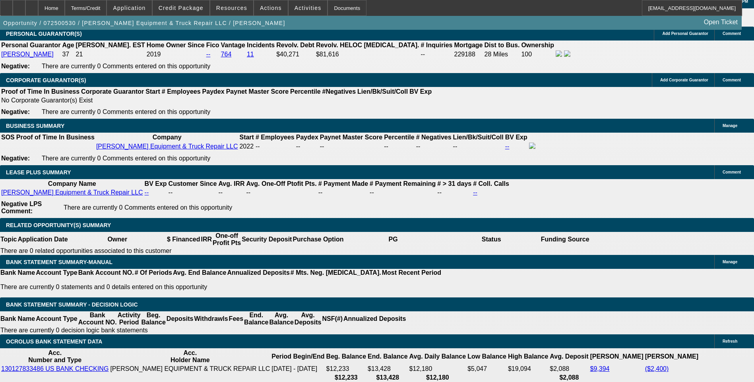
type input "14.9"
type input "$3,399.64"
type input "14.9"
type input "339"
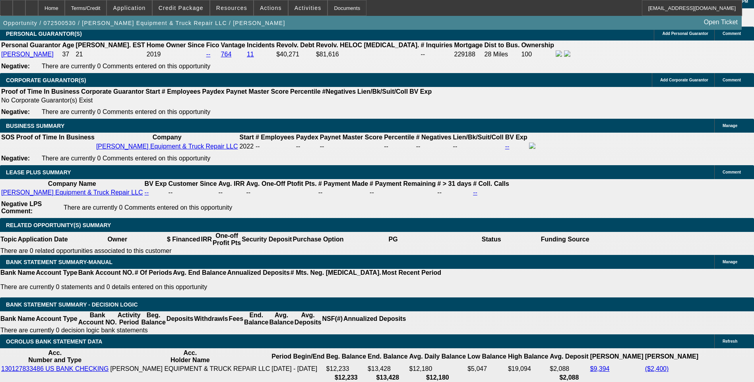
type input "3400"
type input "14.9"
type input "$3,400.00"
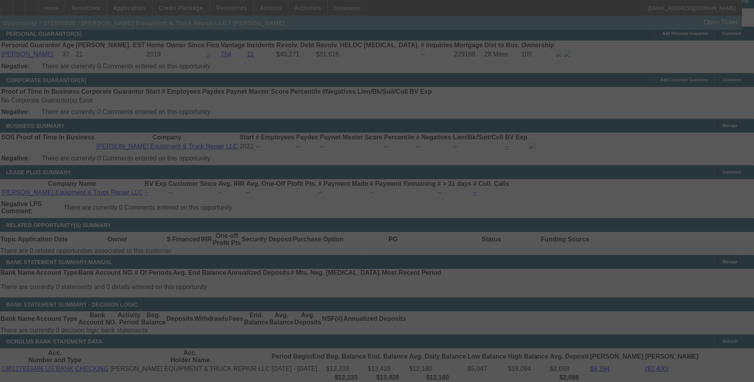
select select "0.1"
select select "0"
select select "6"
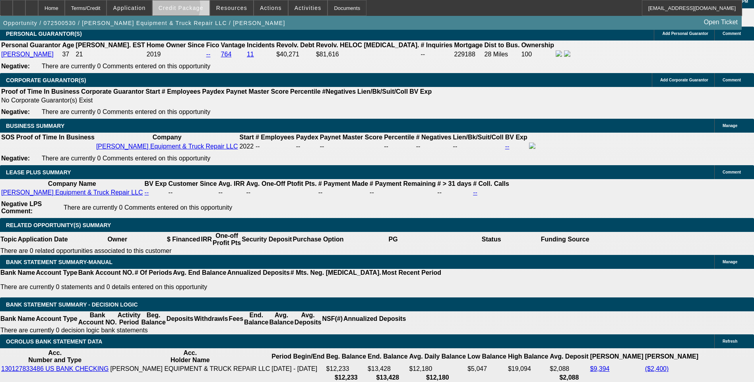
click at [183, 8] on span "Credit Package" at bounding box center [181, 8] width 45 height 6
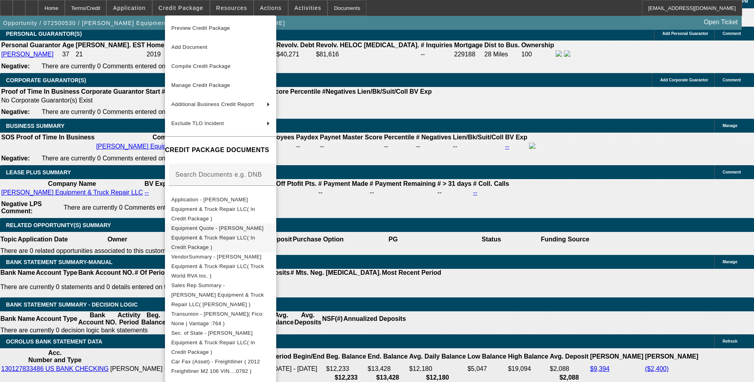
click at [246, 225] on span "Equipment Quote - [PERSON_NAME] Equipment & Truck Repair LLC( In Credit Package…" at bounding box center [217, 237] width 92 height 25
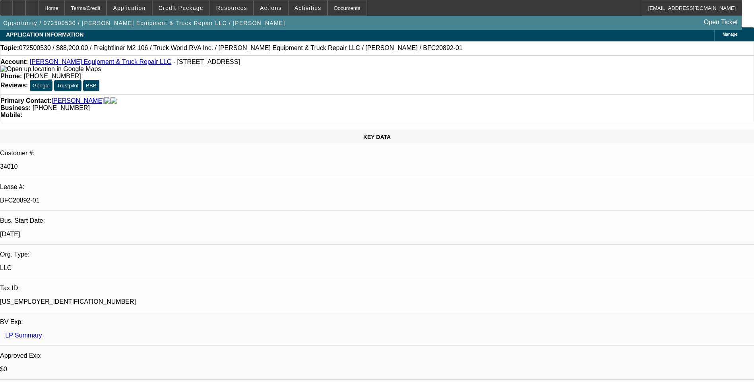
scroll to position [0, 0]
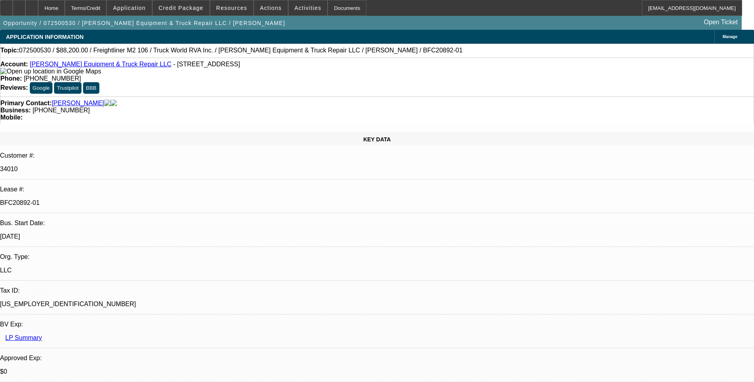
click at [97, 7] on div "Terms/Credit" at bounding box center [86, 8] width 42 height 16
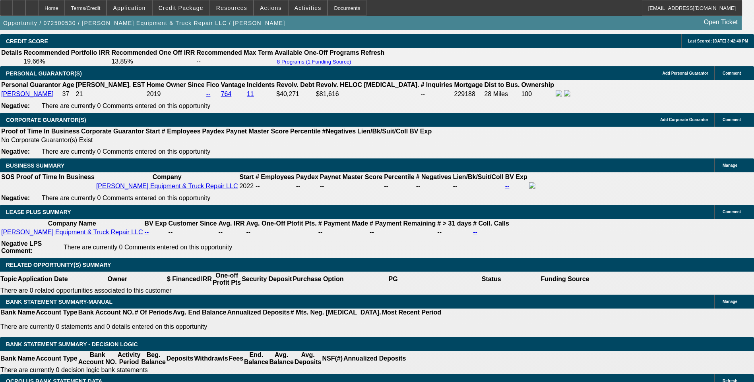
scroll to position [1236, 0]
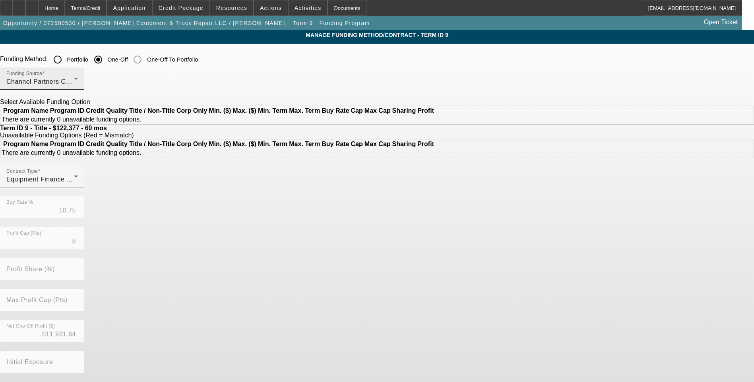
click at [74, 84] on div "Channel Partners Capital LLC (EF)" at bounding box center [40, 82] width 68 height 10
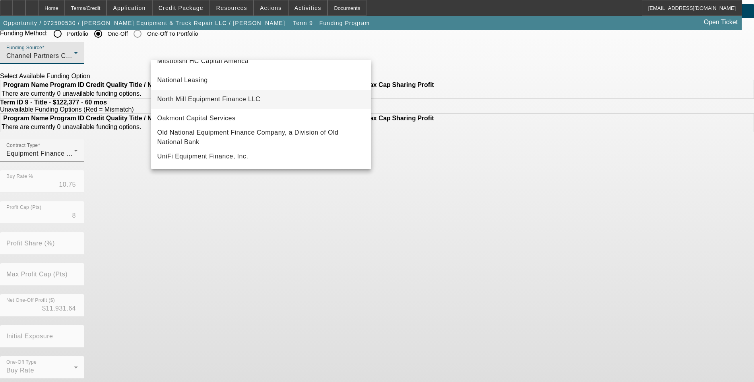
scroll to position [40, 0]
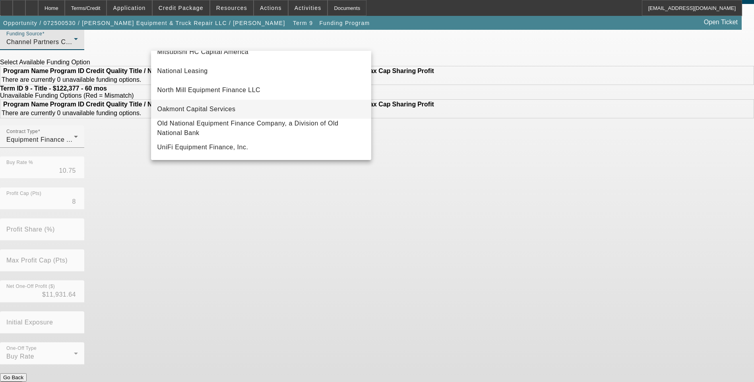
click at [238, 105] on mat-option "Oakmont Capital Services" at bounding box center [261, 109] width 220 height 19
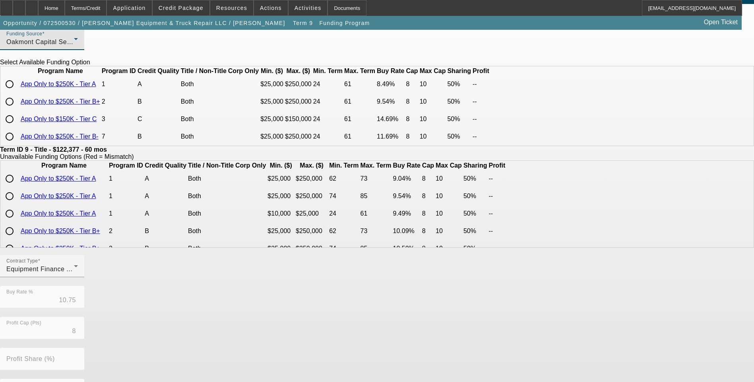
click at [17, 110] on input "radio" at bounding box center [10, 102] width 16 height 16
radio input "true"
type input "9.54"
type input "50.00"
type input "10"
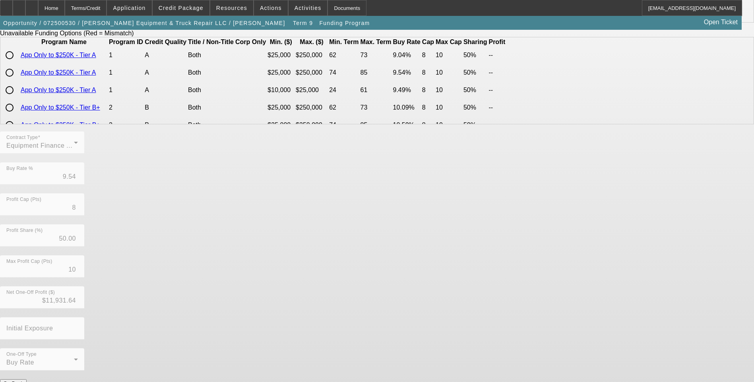
scroll to position [167, 0]
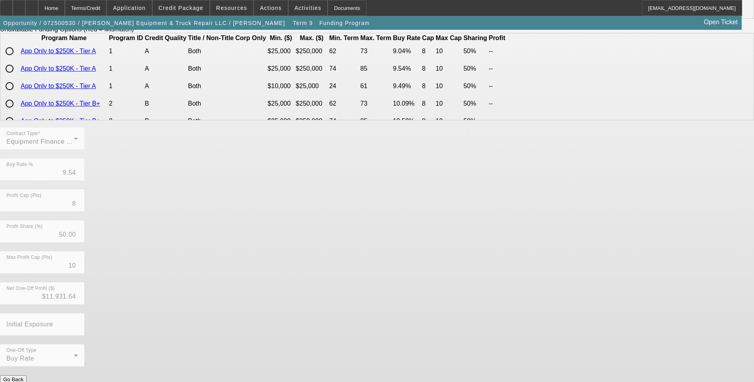
click at [23, 382] on button "Submit" at bounding box center [11, 388] width 23 height 8
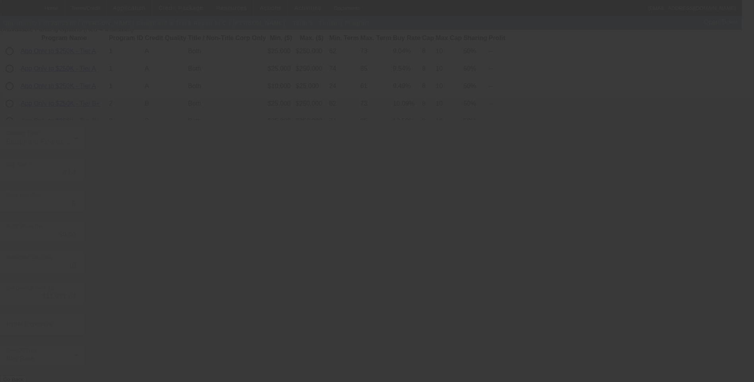
type input "10.75"
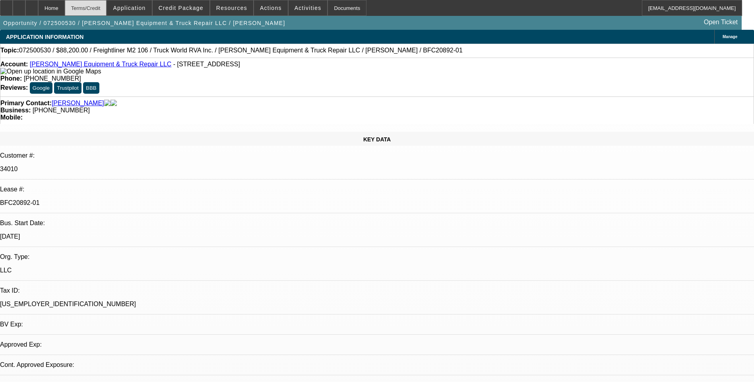
select select "0.1"
select select "0"
select select "6"
select select "0.1"
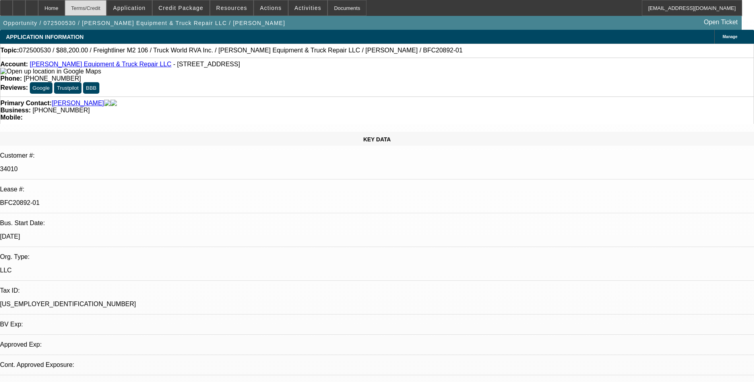
select select "0"
select select "6"
select select "0.1"
select select "0"
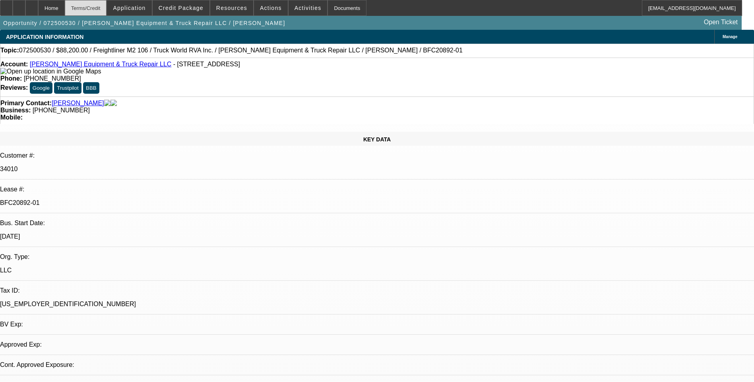
select select "0"
select select "6"
select select "0.1"
select select "0"
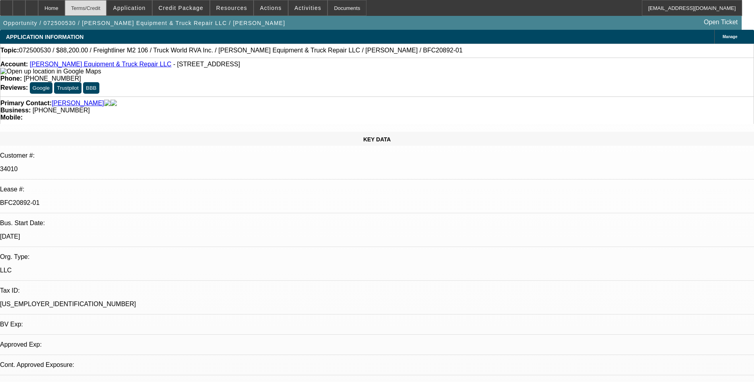
select select "6"
click at [104, 9] on div "Terms/Credit" at bounding box center [86, 8] width 42 height 16
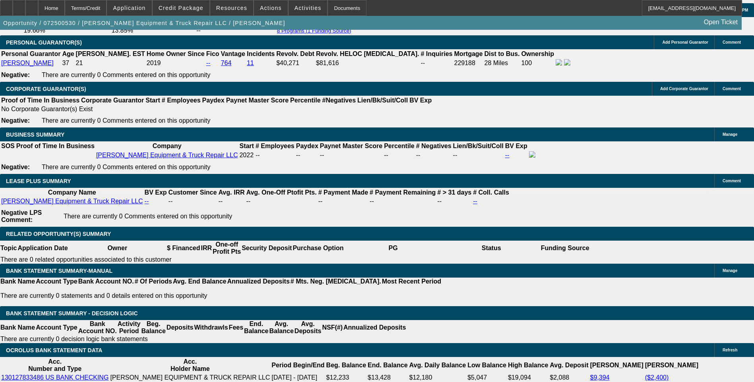
scroll to position [1236, 0]
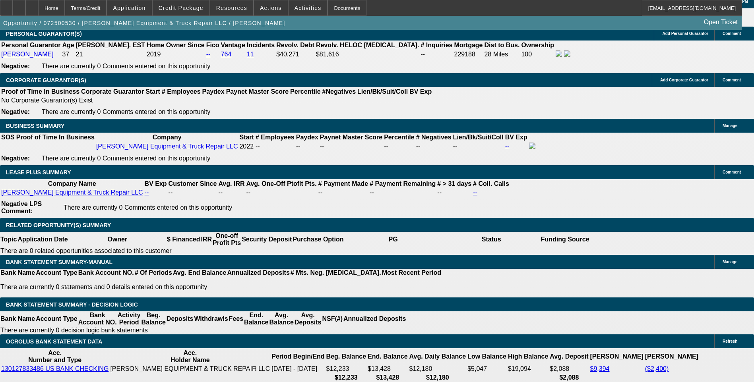
type input "UNKNOWN"
type input "1.9"
type input "$2,139.64"
type input "12.9"
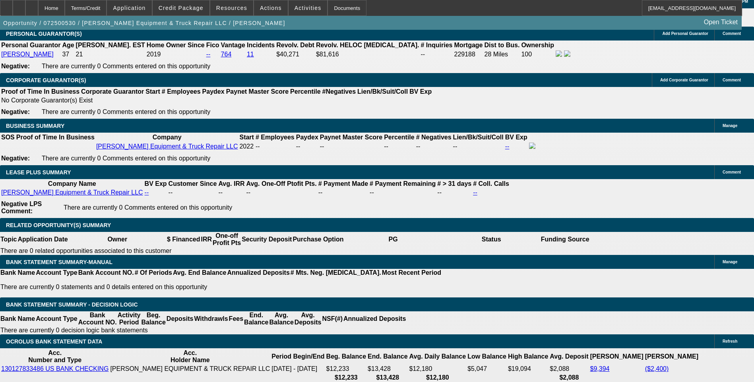
type input "$2,778.19"
type input "12.9"
type input "277"
type input "12.9"
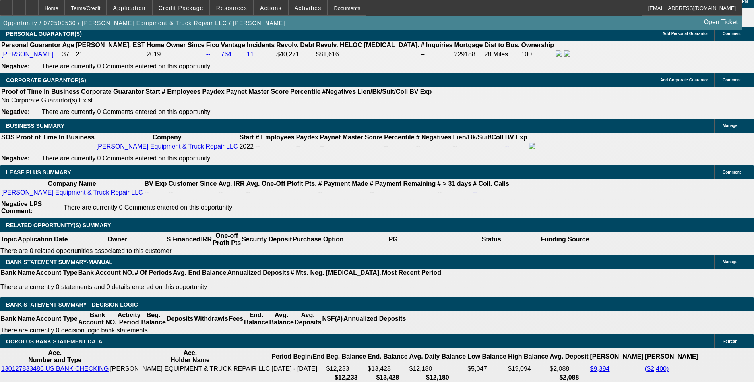
type input "2775"
type input "12.8"
type input "$2,775.00"
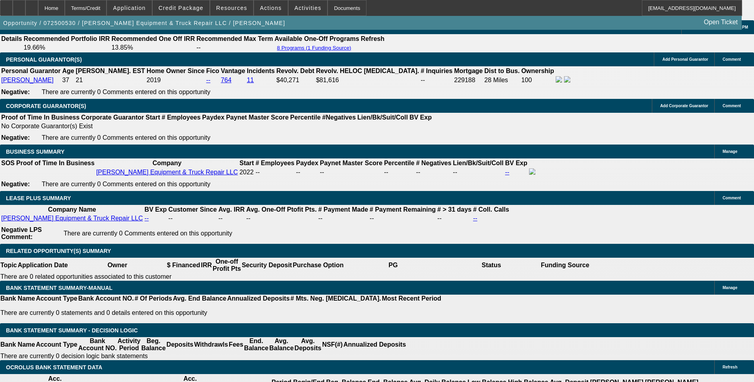
scroll to position [1197, 0]
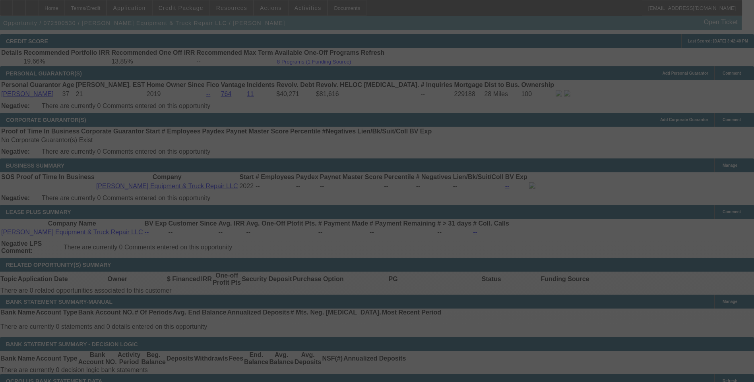
scroll to position [1236, 0]
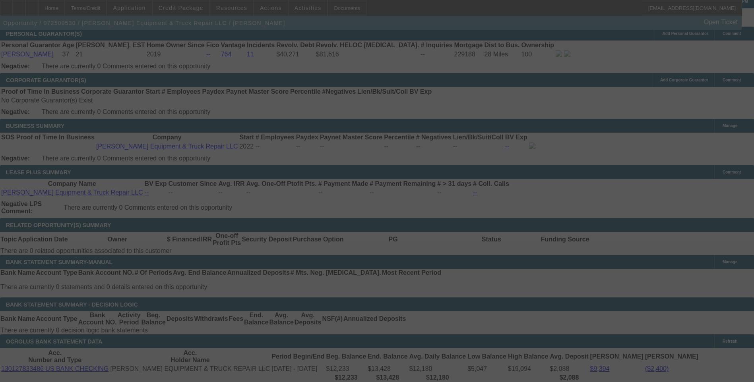
select select "0.1"
select select "0"
select select "6"
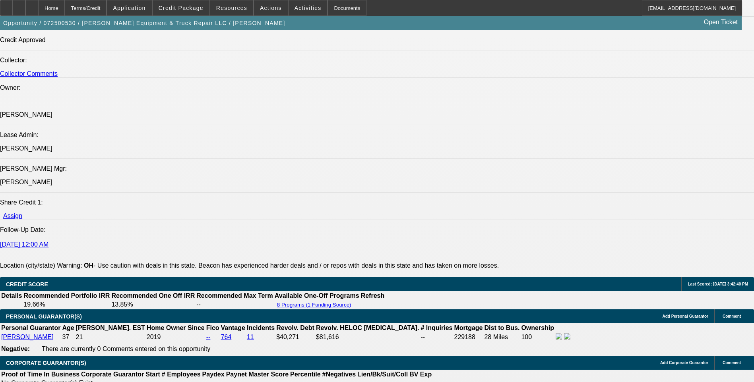
scroll to position [958, 0]
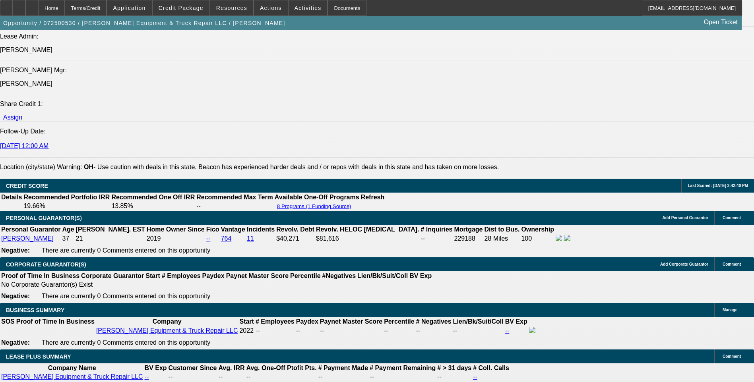
scroll to position [1077, 0]
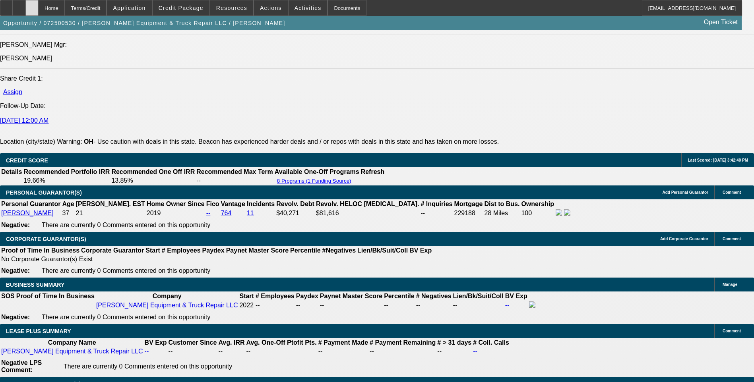
click at [38, 8] on div at bounding box center [31, 8] width 13 height 16
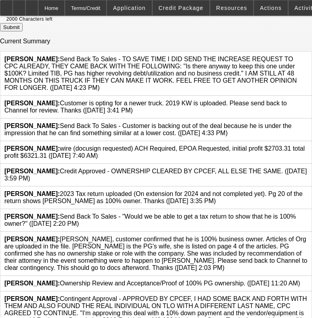
scroll to position [359, 0]
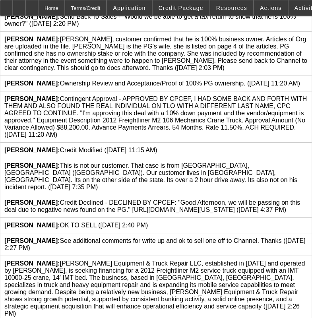
click at [65, 260] on span "[PERSON_NAME]: [PERSON_NAME] Equipment & Truck Repair LLC, established in [DATE…" at bounding box center [154, 288] width 300 height 57
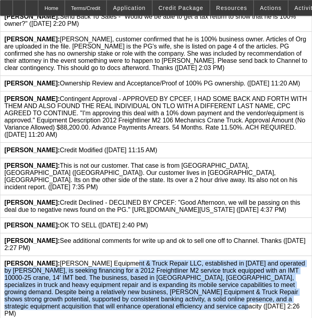
drag, startPoint x: 66, startPoint y: 257, endPoint x: 141, endPoint y: 305, distance: 88.9
click at [141, 305] on div "[PERSON_NAME]: [PERSON_NAME] Equipment & Truck Repair LLC, established in [DATE…" at bounding box center [155, 289] width 311 height 66
drag, startPoint x: 141, startPoint y: 305, endPoint x: 111, endPoint y: 280, distance: 38.7
copy span "[PERSON_NAME] Equipment & Truck Repair LLC, established in [DATE] and operated …"
click at [175, 285] on span "[PERSON_NAME]: [PERSON_NAME] Equipment & Truck Repair LLC, established in [DATE…" at bounding box center [154, 288] width 300 height 57
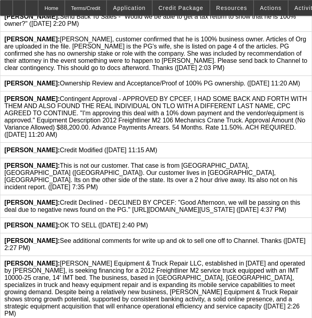
click at [308, 260] on icon at bounding box center [308, 260] width 0 height 0
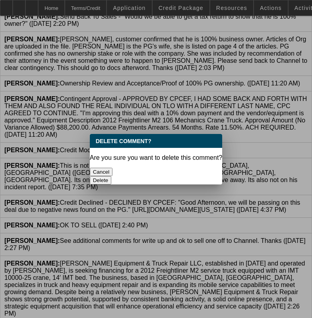
click at [112, 176] on button "Delete" at bounding box center [101, 180] width 22 height 8
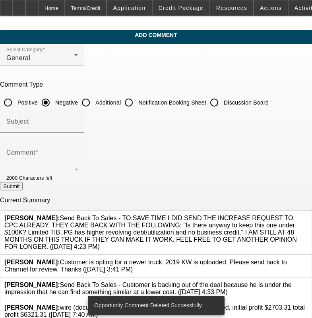
click at [94, 102] on input "Additional" at bounding box center [86, 103] width 16 height 16
radio input "true"
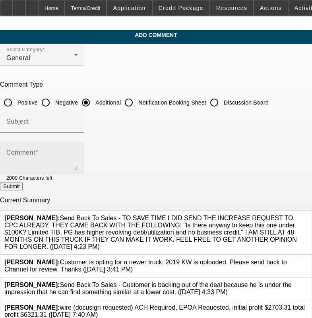
drag, startPoint x: 67, startPoint y: 153, endPoint x: 57, endPoint y: 154, distance: 10.0
click at [63, 153] on textarea "Comment" at bounding box center [42, 160] width 72 height 19
paste textarea "[PERSON_NAME] Equipment & Truck Repair LLC, established in [DATE] and operated …"
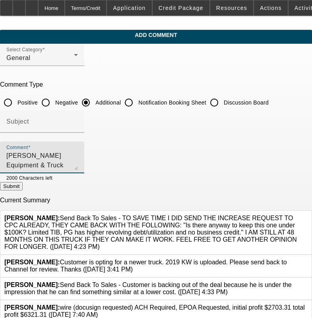
scroll to position [36, 0]
type textarea "[PERSON_NAME] Equipment & Truck Repair LLC, established in [DATE] and operated …"
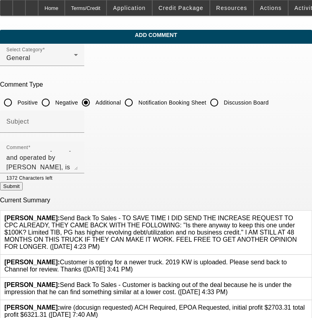
click at [23, 188] on button "Submit" at bounding box center [11, 186] width 23 height 8
radio input "true"
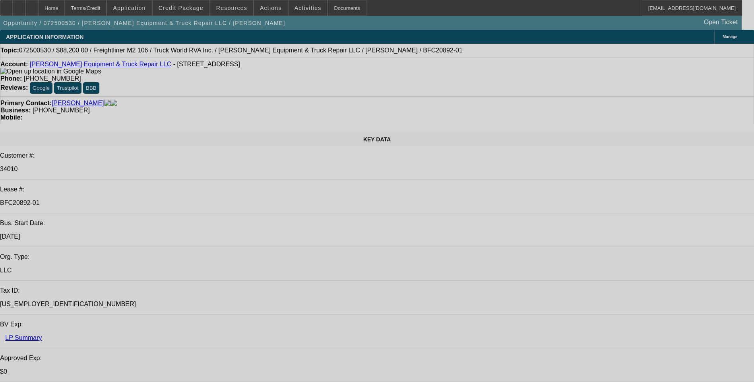
select select "0.1"
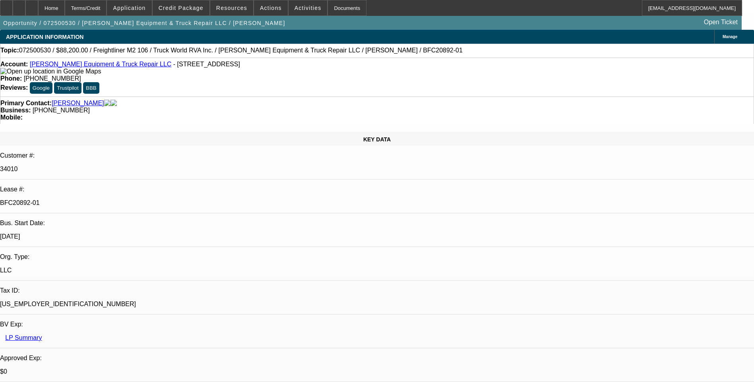
select select "0"
select select "0.1"
select select "0"
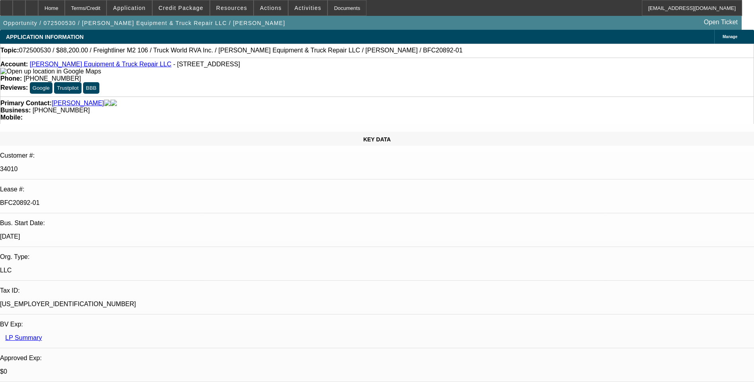
select select "0.1"
select select "0"
select select "0.1"
select select "0"
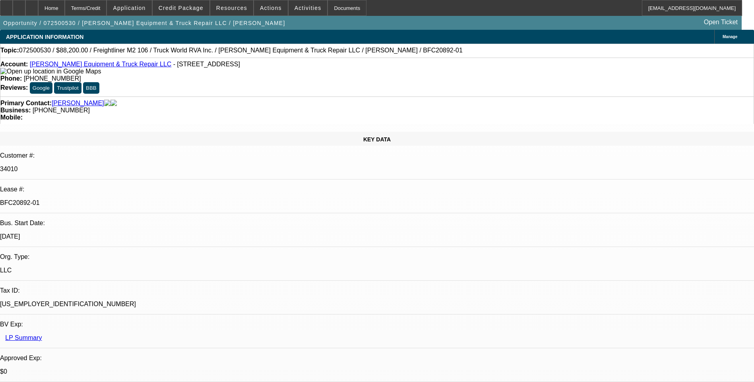
select select "0"
select select "1"
select select "6"
select select "1"
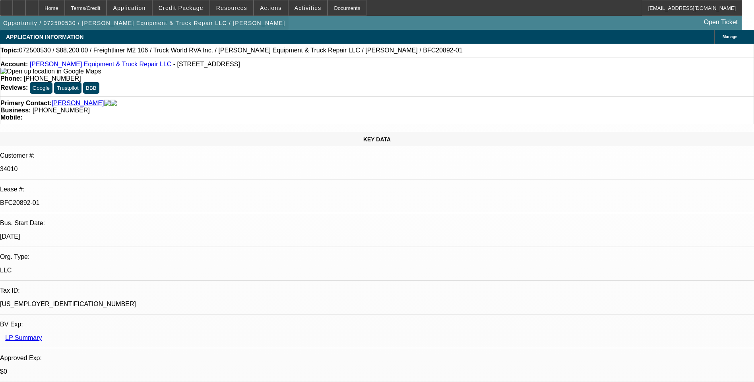
select select "1"
select select "6"
select select "1"
select select "6"
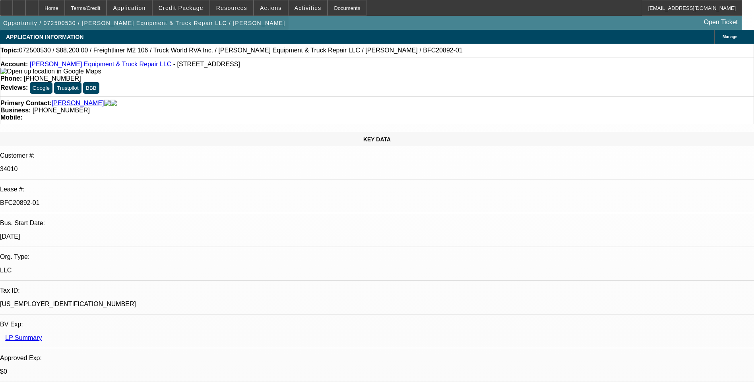
select select "1"
select select "6"
click at [105, 13] on div "Terms/Credit" at bounding box center [86, 8] width 42 height 16
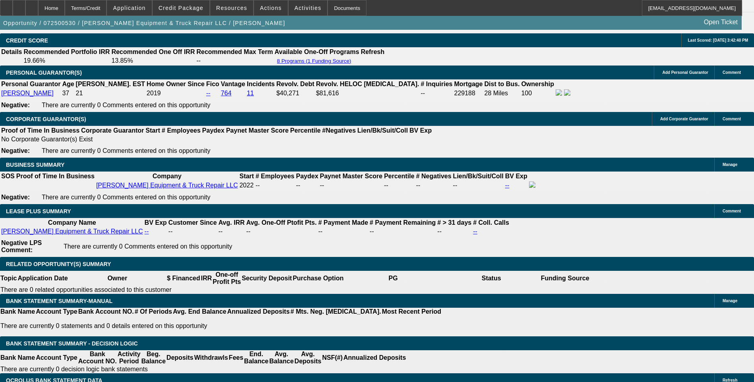
scroll to position [1236, 0]
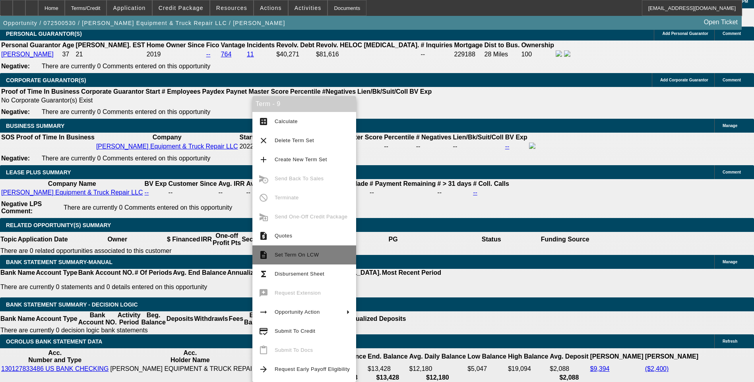
click at [297, 255] on span "Set Term On LCW" at bounding box center [297, 255] width 44 height 6
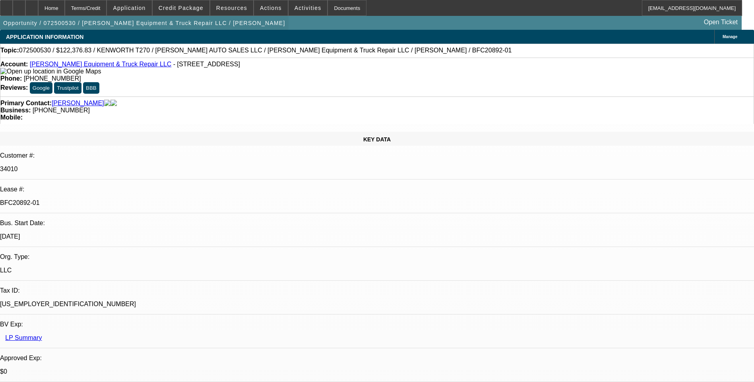
select select "0.1"
select select "0"
select select "0.1"
select select "0"
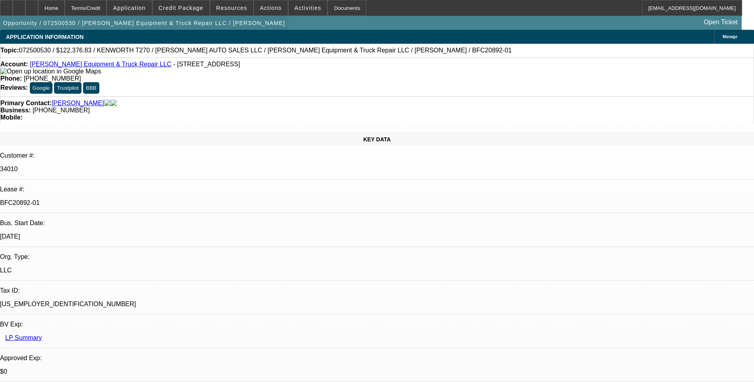
select select "0"
select select "0.1"
select select "0"
select select "0.1"
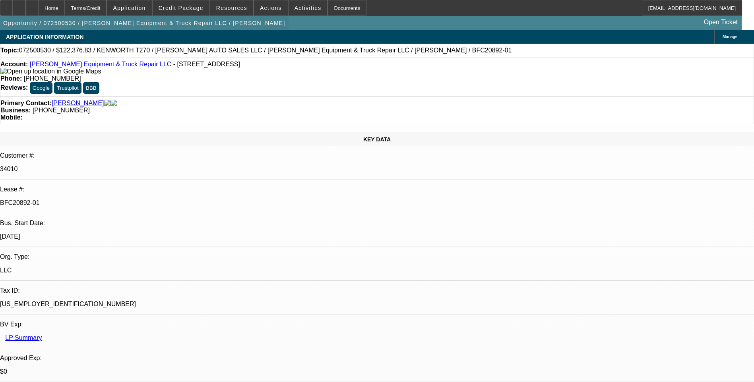
select select "0"
select select "1"
select select "6"
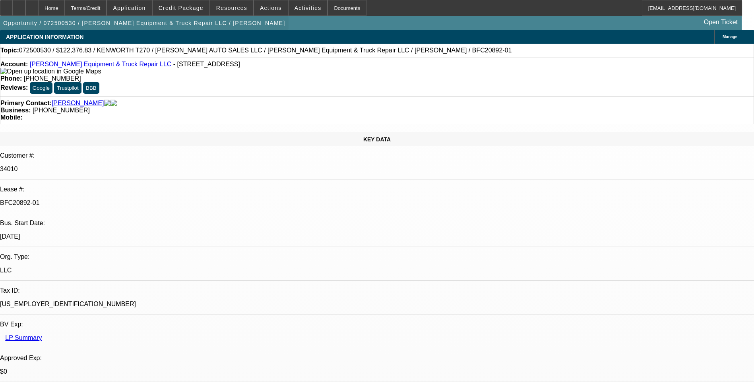
select select "1"
select select "6"
select select "1"
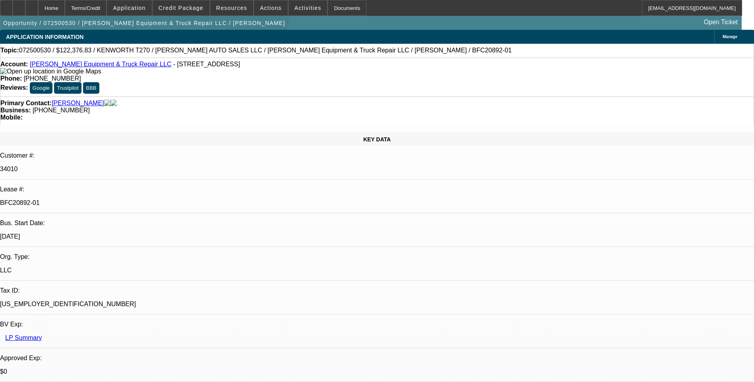
select select "6"
select select "1"
select select "6"
click at [107, 8] on div "Terms/Credit" at bounding box center [86, 8] width 42 height 16
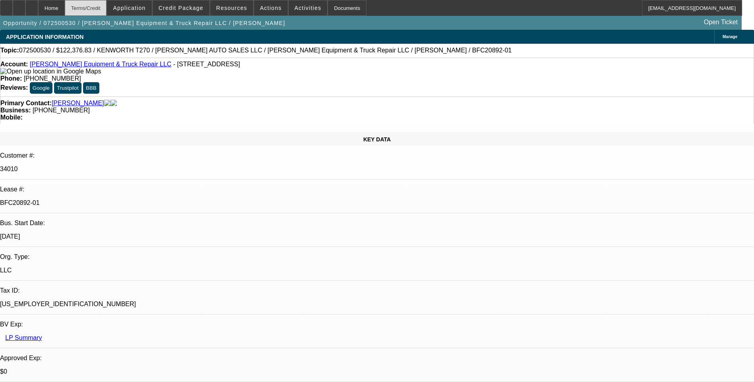
click at [107, 13] on div "Terms/Credit" at bounding box center [86, 8] width 42 height 16
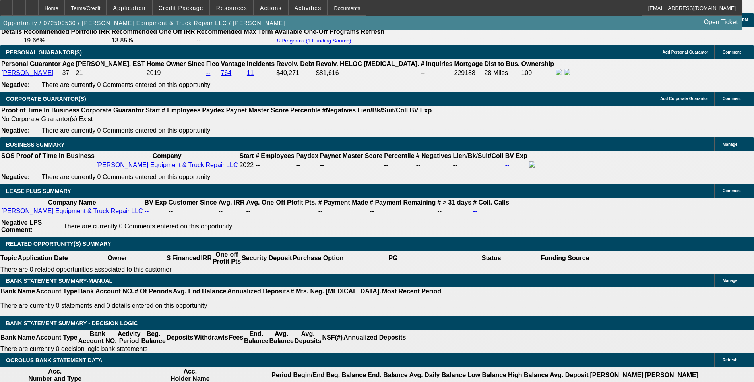
scroll to position [1236, 0]
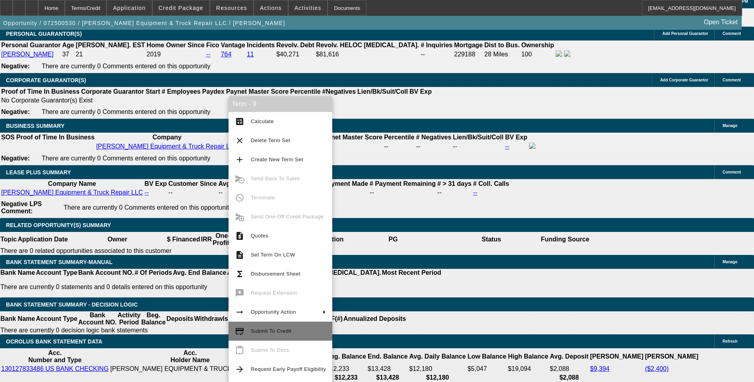
click at [271, 330] on span "Submit To Credit" at bounding box center [271, 331] width 41 height 6
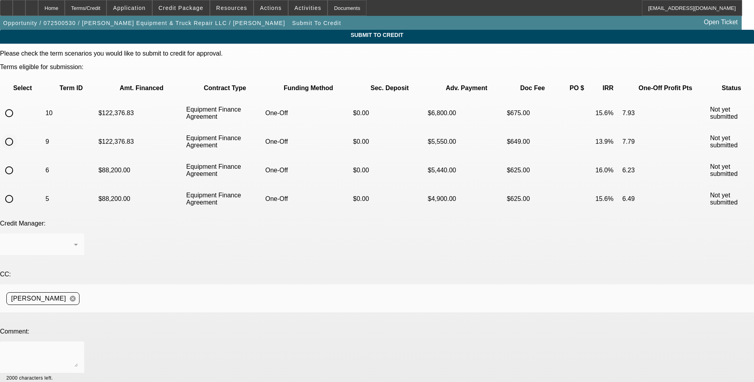
click at [17, 134] on input "radio" at bounding box center [9, 142] width 16 height 16
radio input "true"
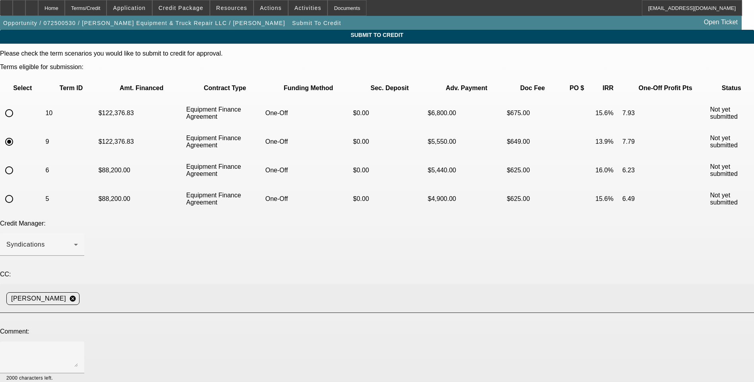
click at [188, 291] on input at bounding box center [414, 299] width 662 height 16
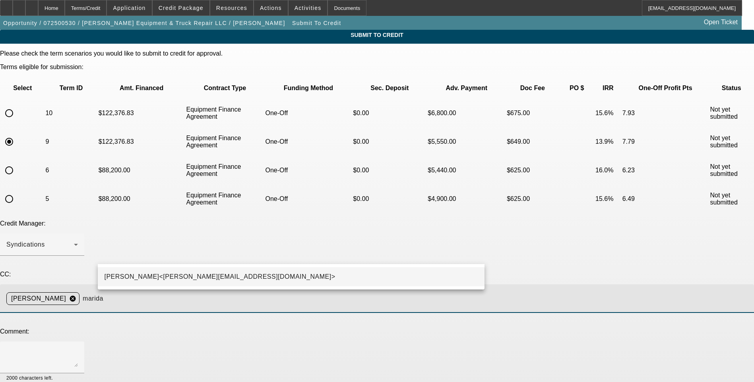
type input "marida"
click at [188, 271] on mat-option "Michael Arida<MArida@beaconfunding.com>" at bounding box center [291, 276] width 386 height 19
type input "garida"
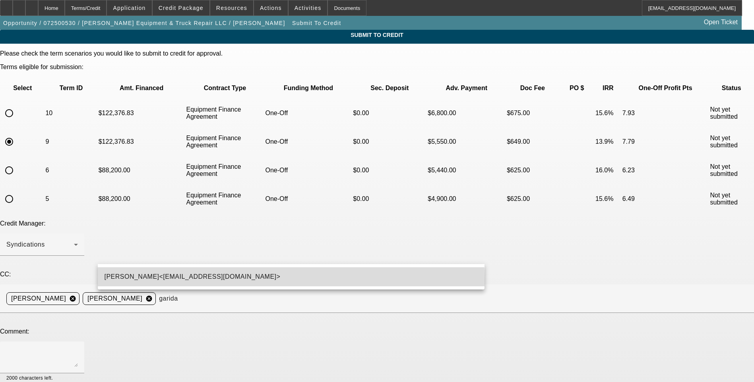
click at [190, 280] on span "George Arida<GArida@beaconfunding.com>" at bounding box center [192, 277] width 176 height 10
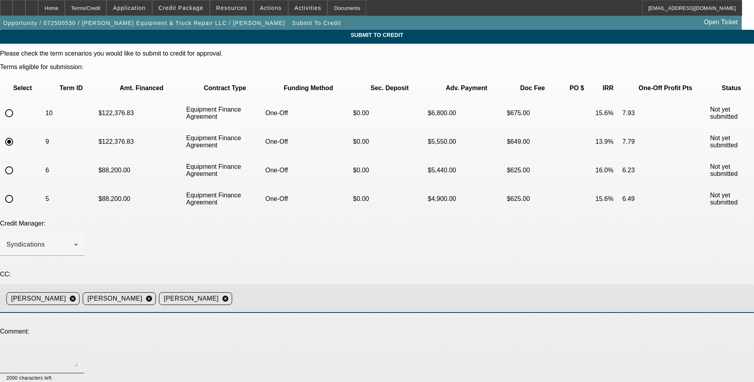
click at [78, 348] on textarea at bounding box center [42, 357] width 72 height 19
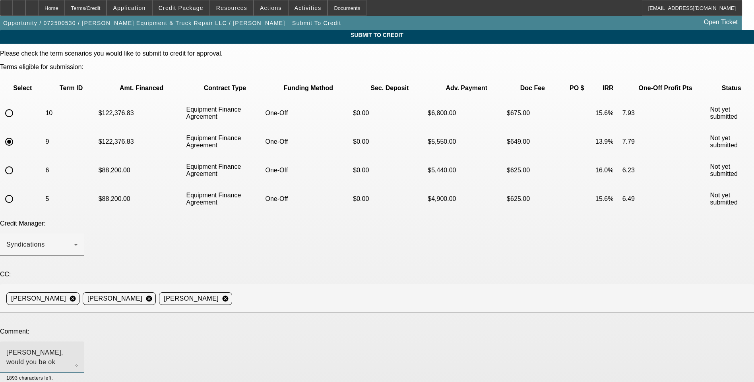
click at [78, 348] on textarea "Michael, would you be ok sending this one out for 60 months? The standard milea…" at bounding box center [42, 357] width 72 height 19
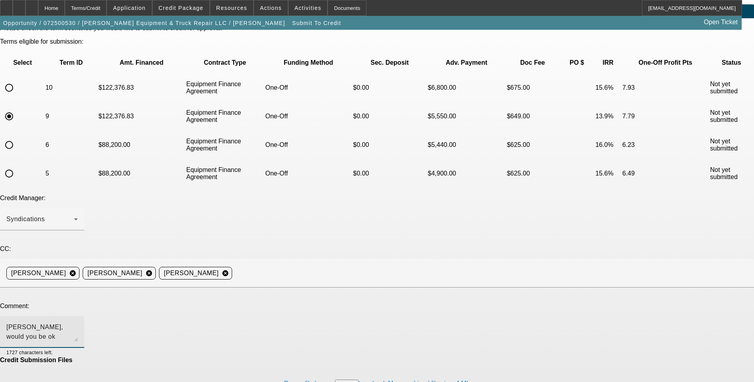
scroll to position [39, 0]
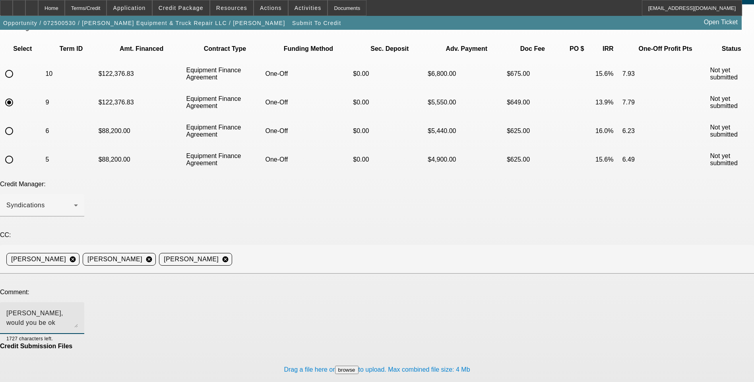
type textarea "Michael, would you be ok sending this one out for 60 months? The standard yearl…"
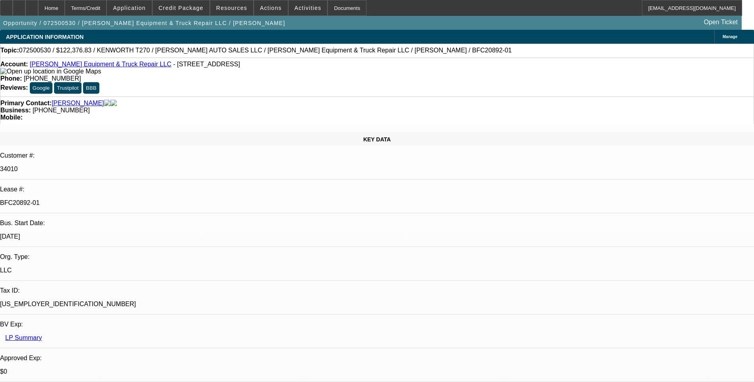
select select "0.1"
select select "0"
select select "6"
select select "0.1"
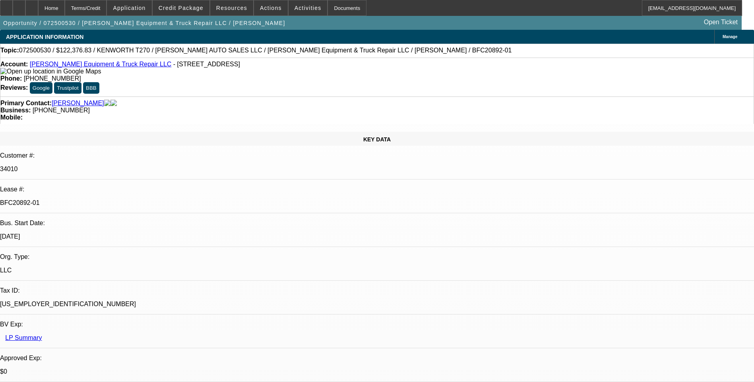
select select "0"
select select "6"
select select "0.1"
select select "0"
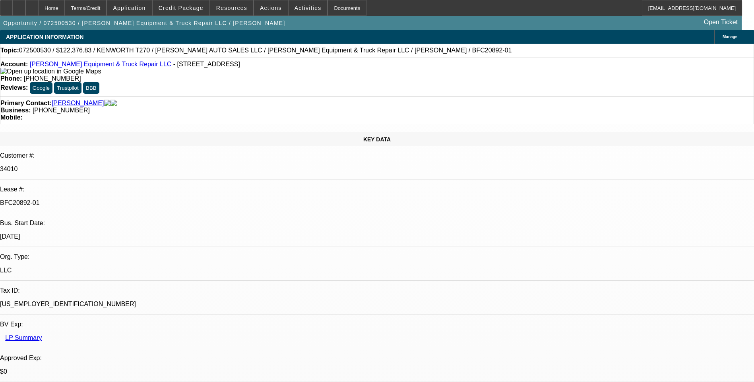
select select "0"
select select "6"
select select "0.1"
select select "0"
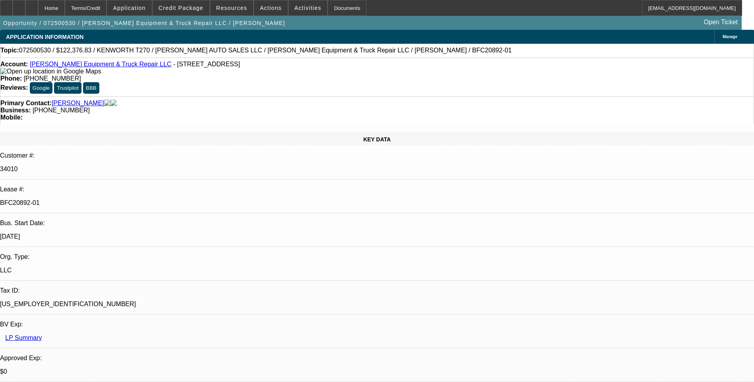
select select "6"
click at [107, 10] on div "Terms/Credit" at bounding box center [86, 8] width 42 height 16
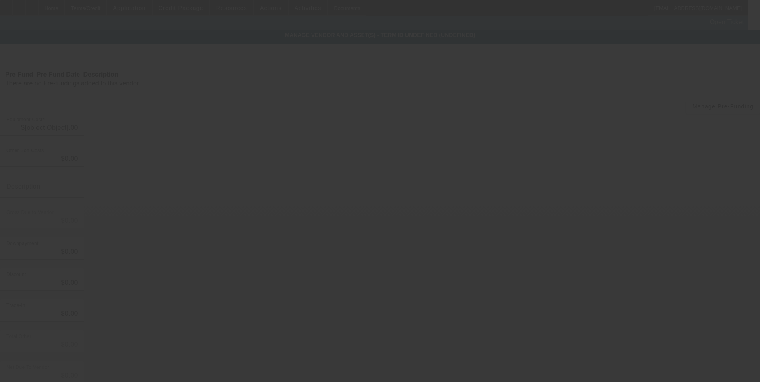
type input "$127,000.00"
type input "$8,974.26"
type input "Tax & Dealer Fees"
type input "$135,974.26"
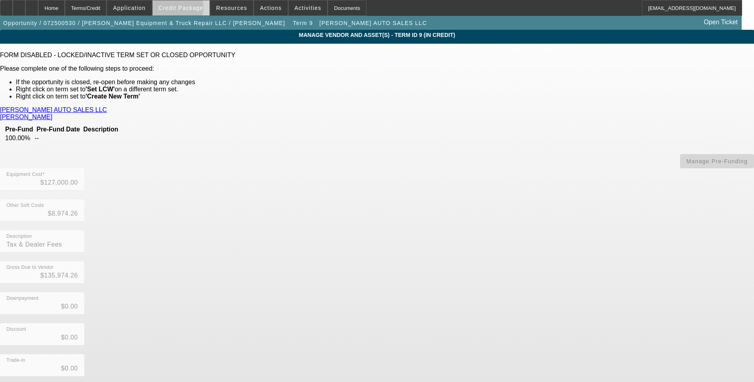
click at [190, 10] on span "Credit Package" at bounding box center [181, 8] width 45 height 6
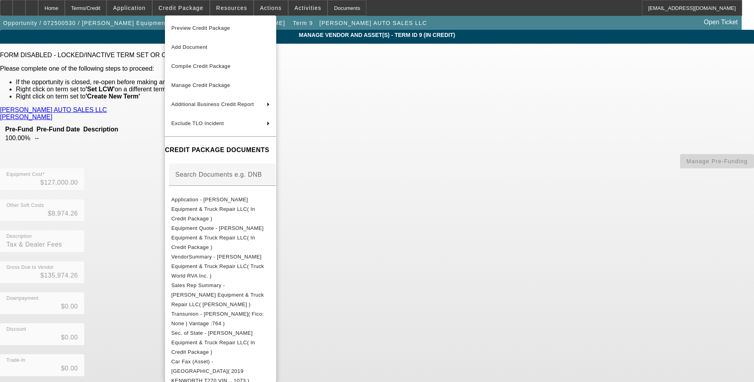
click at [698, 148] on div at bounding box center [377, 191] width 754 height 382
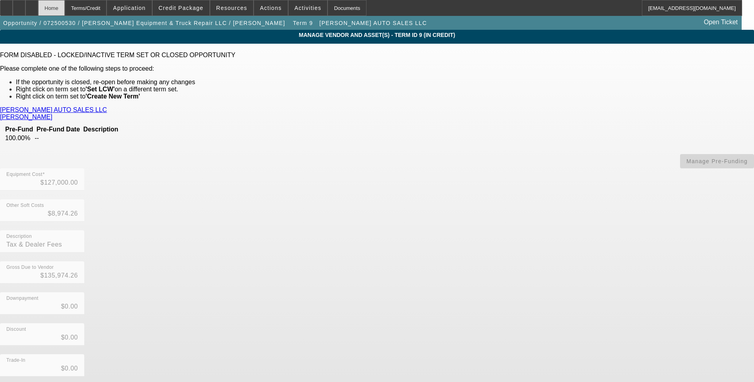
click at [64, 10] on div "Home" at bounding box center [51, 8] width 27 height 16
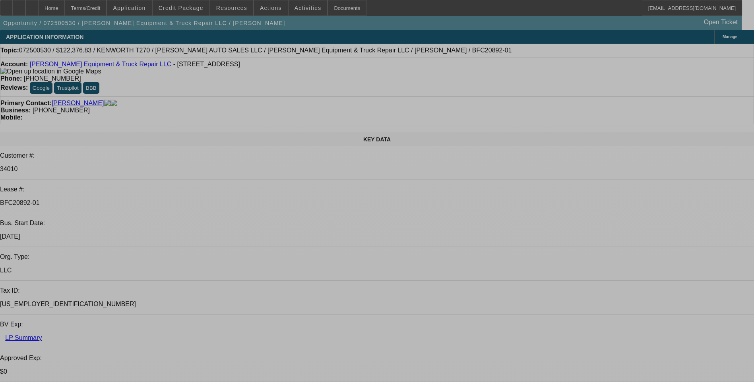
select select "0.1"
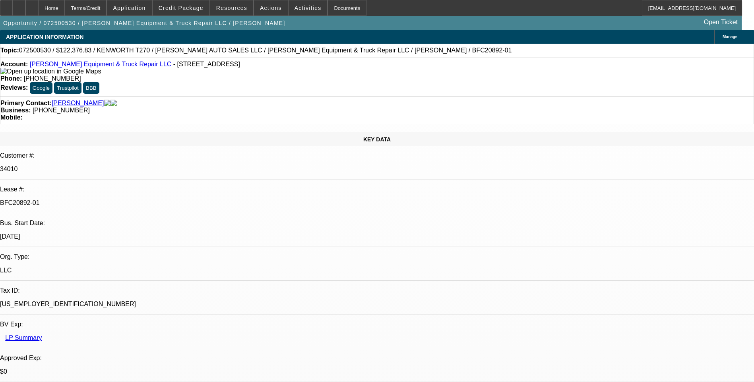
select select "0"
select select "6"
select select "0.1"
select select "0"
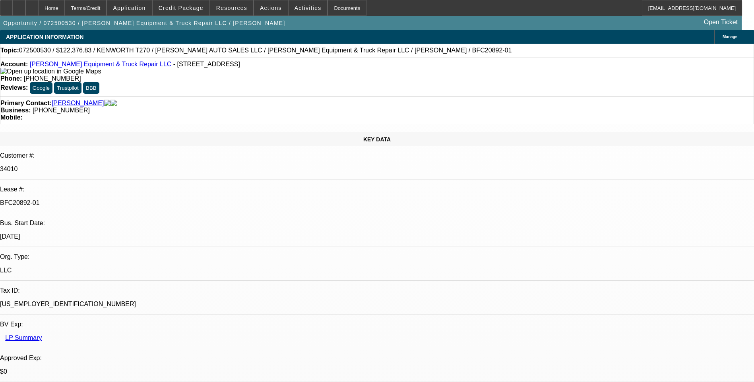
select select "0"
select select "6"
select select "0.1"
select select "0"
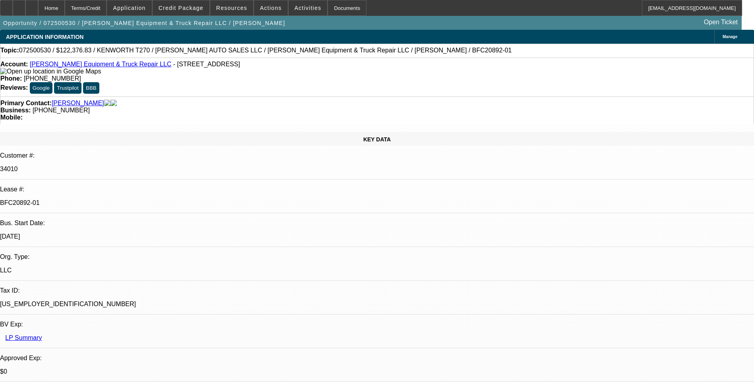
select select "6"
select select "0.1"
select select "0"
select select "6"
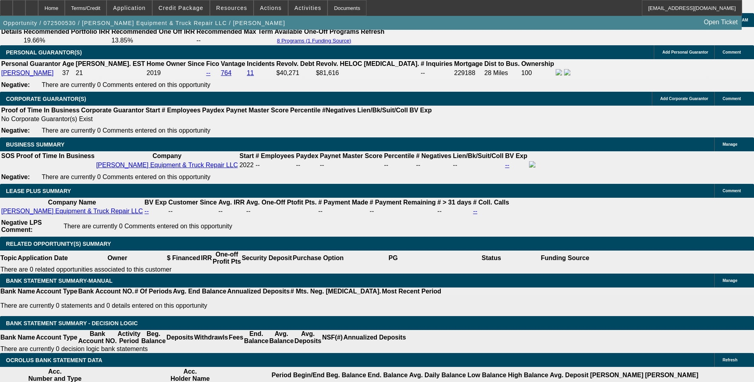
scroll to position [1232, 0]
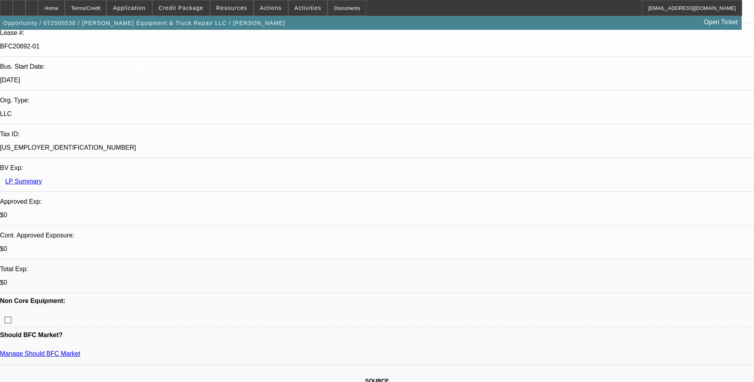
scroll to position [0, 0]
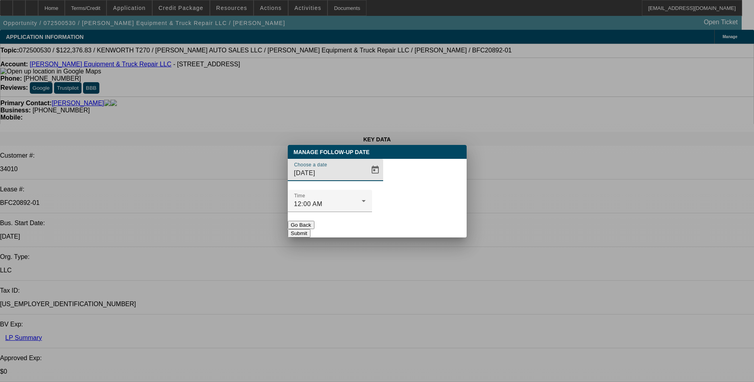
click at [366, 180] on span "Open calendar" at bounding box center [375, 170] width 19 height 19
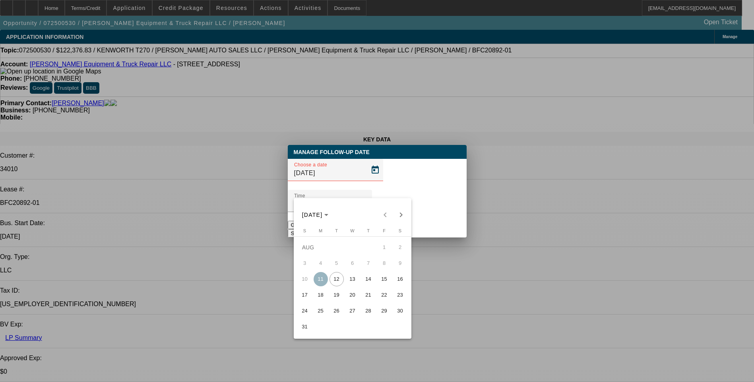
click at [339, 284] on span "12" at bounding box center [336, 279] width 14 height 14
type input "8/12/2025"
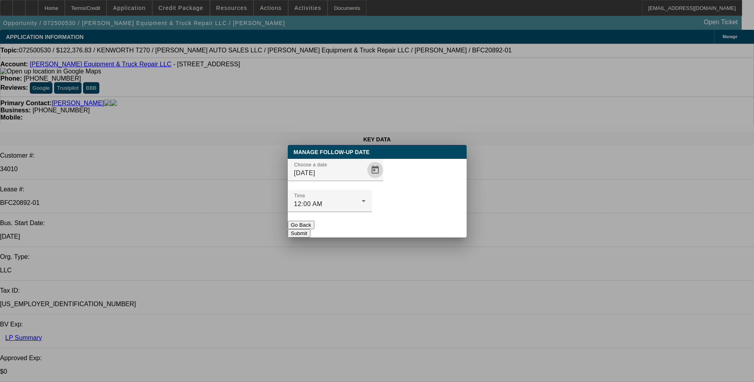
click at [310, 229] on button "Submit" at bounding box center [299, 233] width 23 height 8
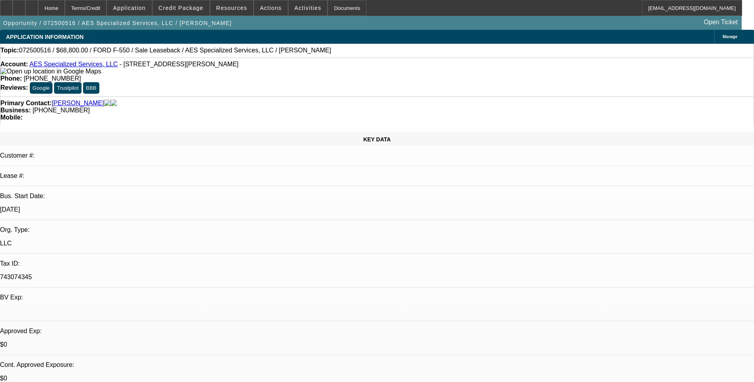
select select "0.2"
select select "0"
select select "0.1"
select select "0"
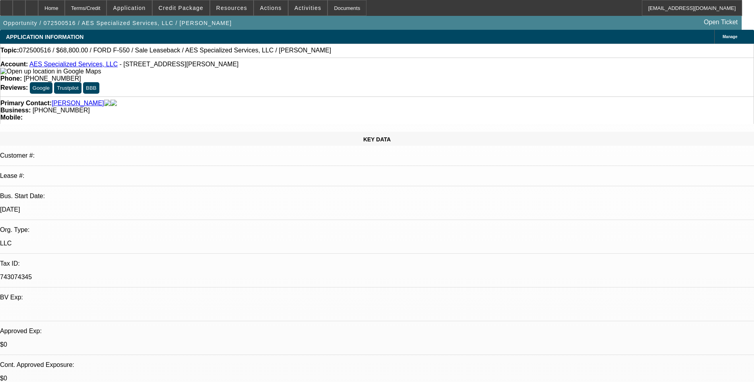
select select "0"
select select "0.1"
select select "0"
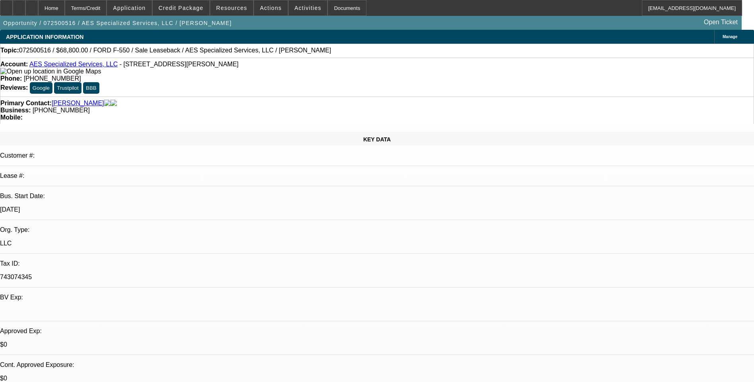
select select "0"
select select "1"
select select "6"
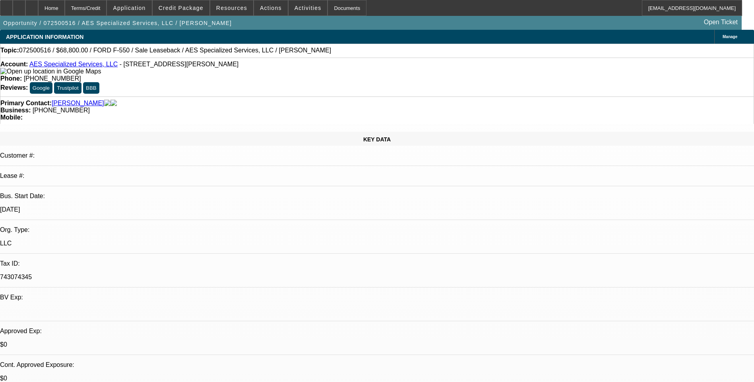
select select "1"
select select "6"
select select "1"
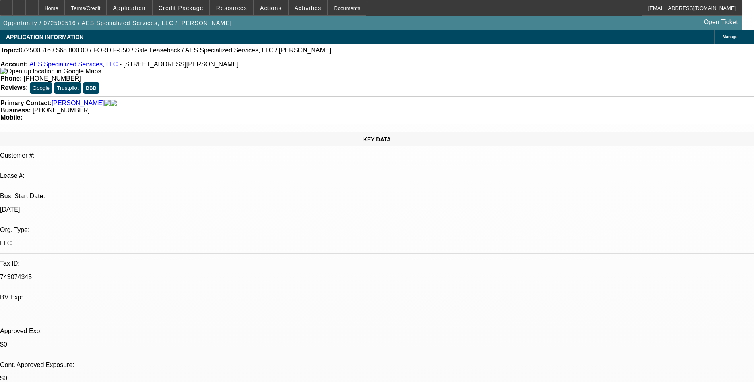
select select "6"
select select "1"
select select "6"
click at [107, 11] on div "Terms/Credit" at bounding box center [86, 8] width 42 height 16
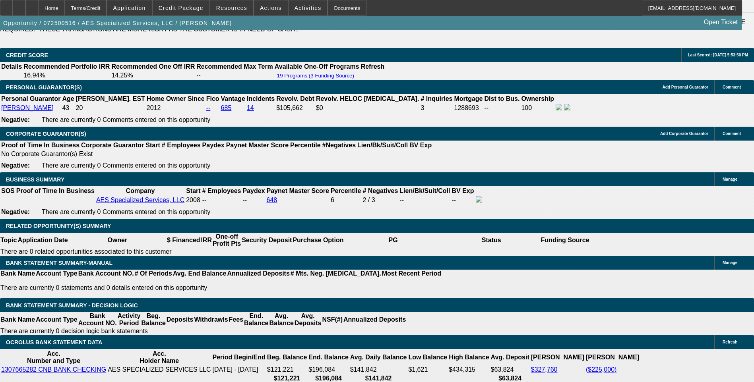
scroll to position [1201, 0]
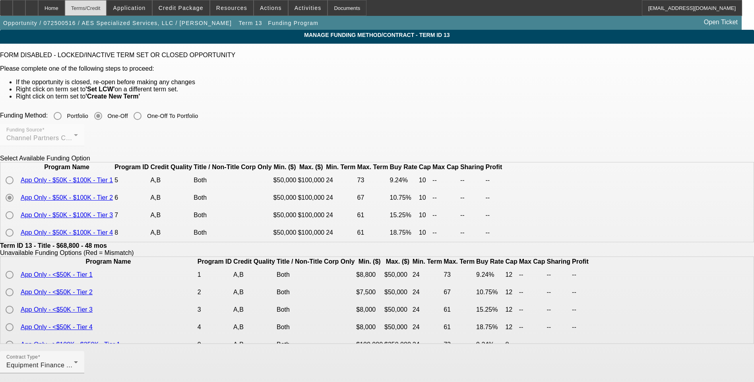
click at [106, 12] on div "Terms/Credit" at bounding box center [86, 8] width 42 height 16
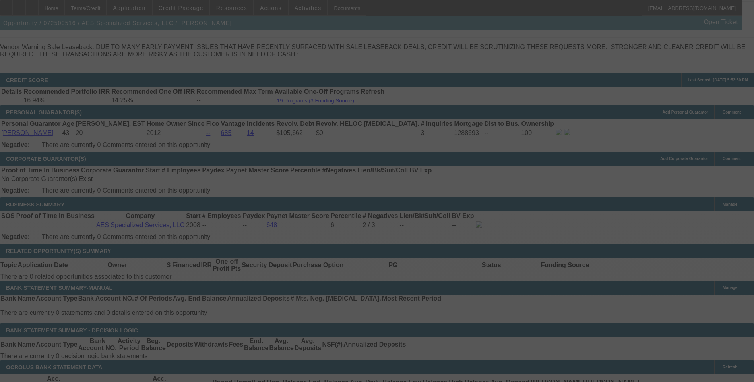
scroll to position [1161, 0]
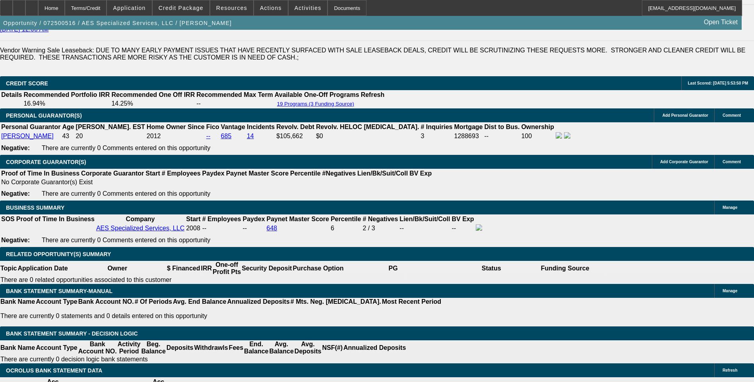
select select "0.2"
select select "0"
select select "6"
select select "0.1"
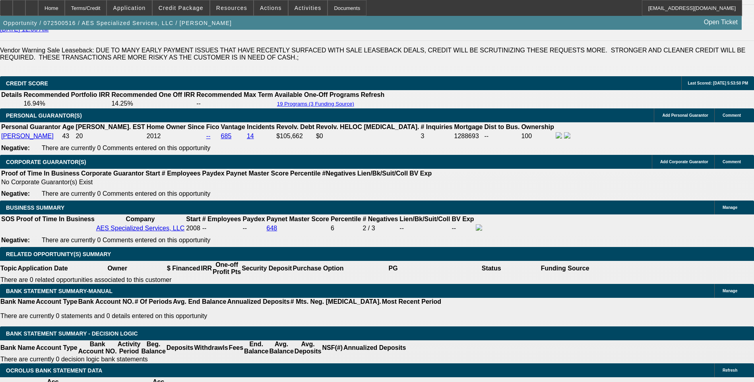
select select "0"
select select "6"
select select "0.1"
select select "0"
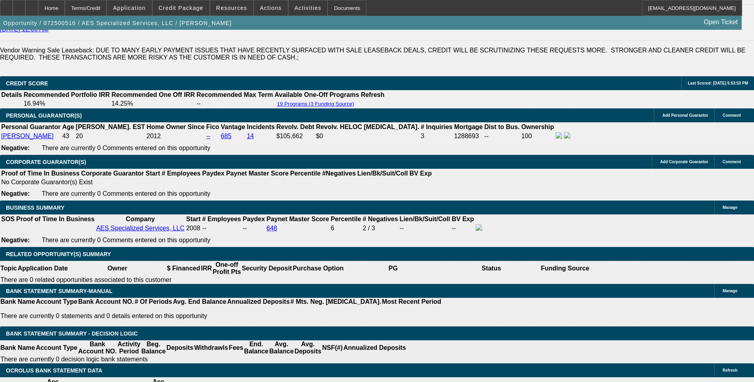
select select "0"
select select "6"
select select "0"
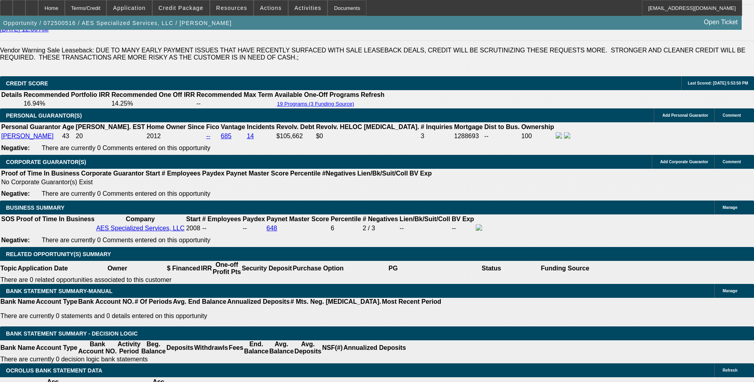
select select "6"
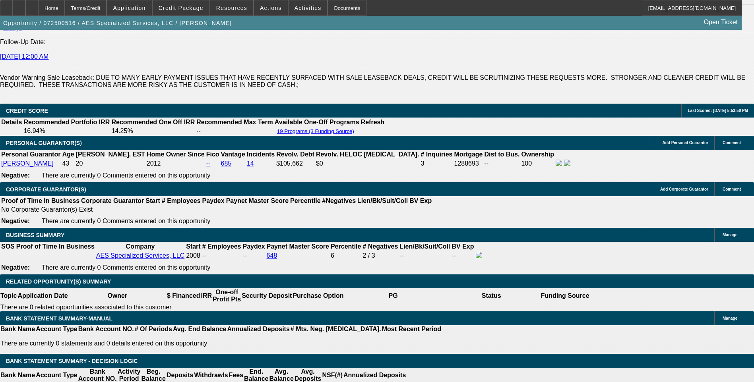
scroll to position [1081, 0]
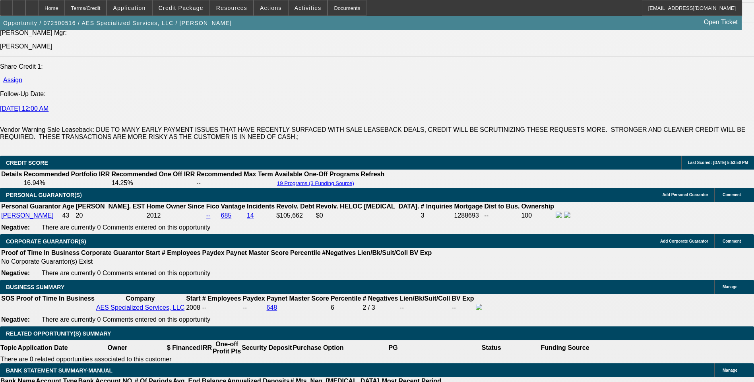
select select "0.1"
select select "0"
select select "6"
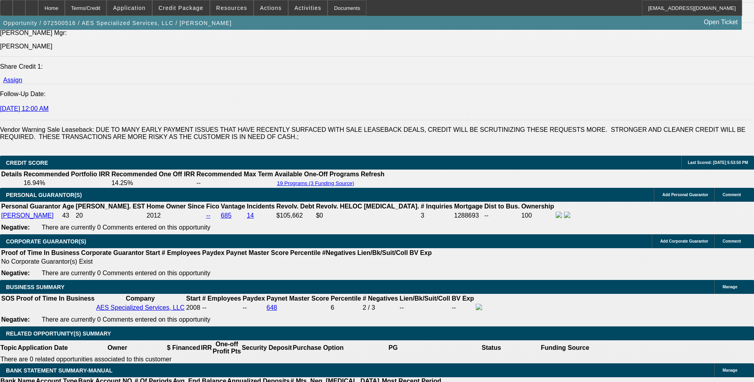
select select "0.1"
select select "0"
select select "6"
select select "0"
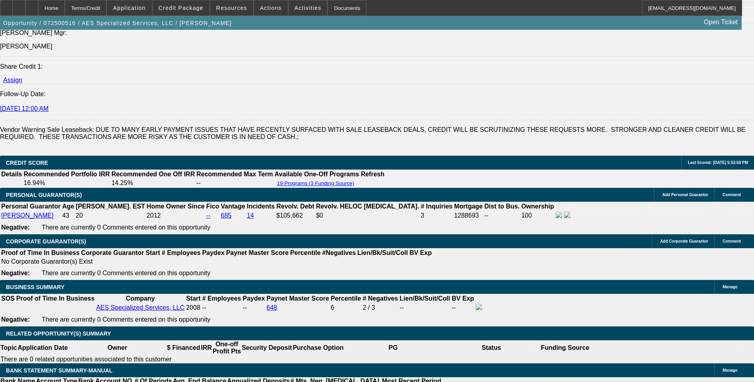
select select "0"
select select "6"
select select "0"
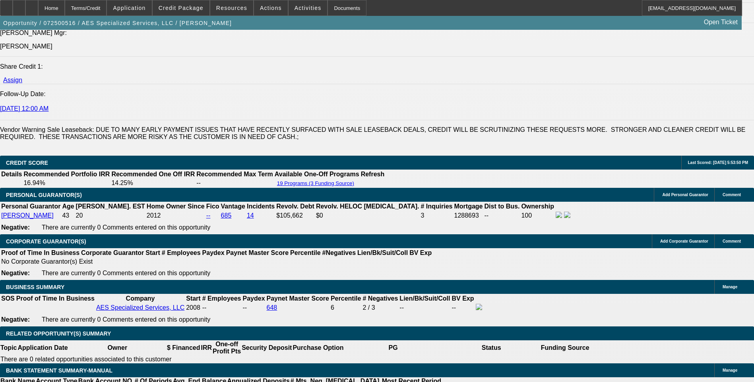
select select "0"
select select "6"
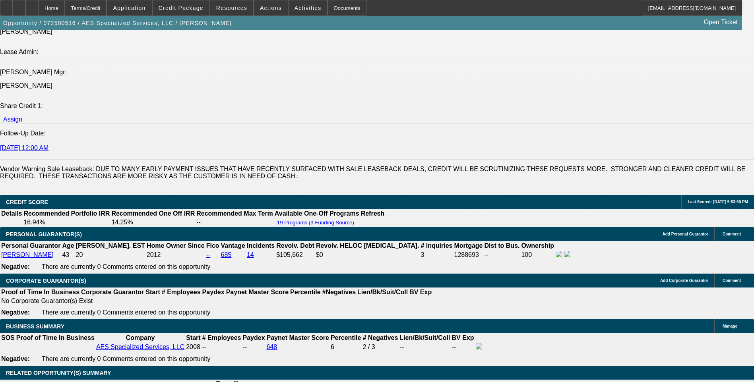
scroll to position [1042, 0]
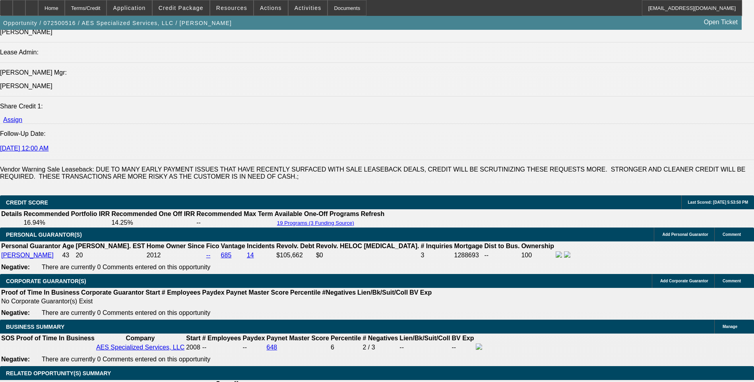
select select "0.2"
select select "0"
select select "6"
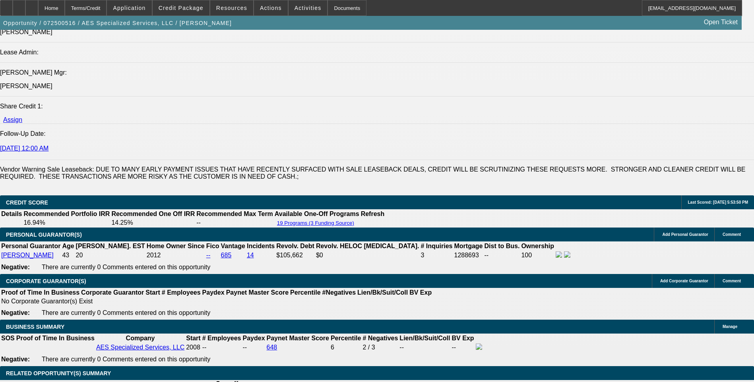
select select "0.1"
select select "0"
select select "6"
select select "0.1"
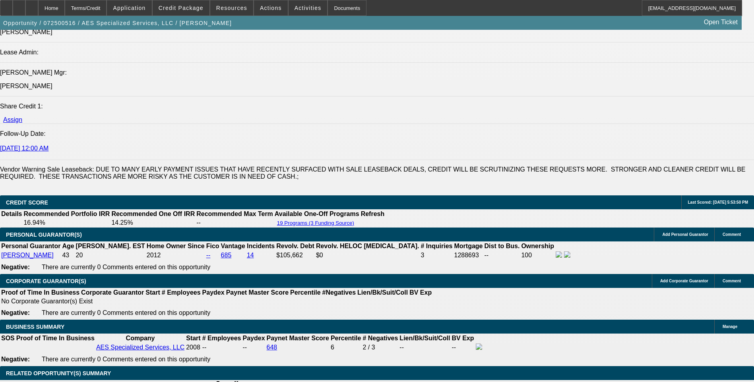
select select "0"
select select "6"
select select "0"
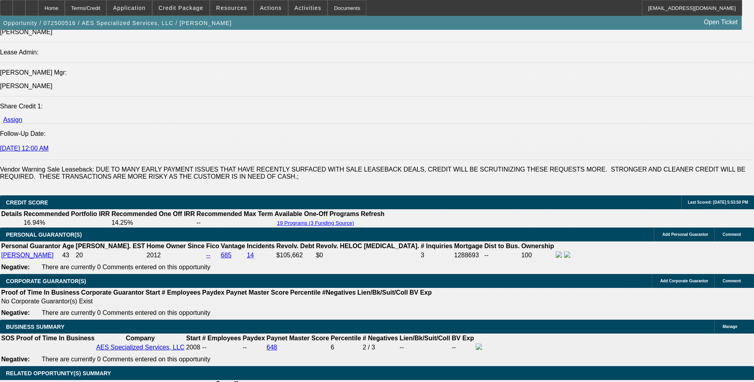
select select "0"
select select "6"
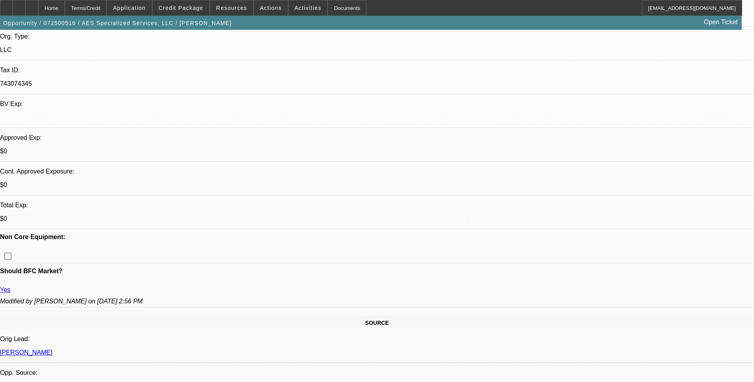
scroll to position [9, 0]
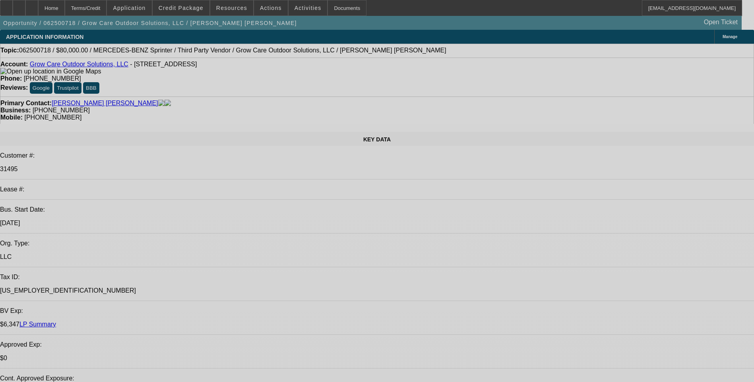
select select "0"
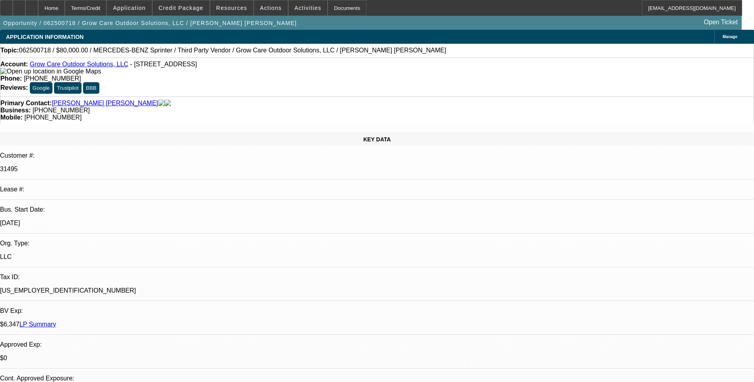
select select "0"
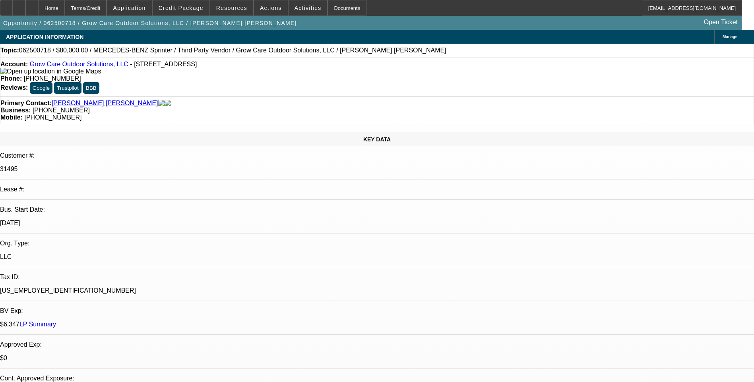
select select "0"
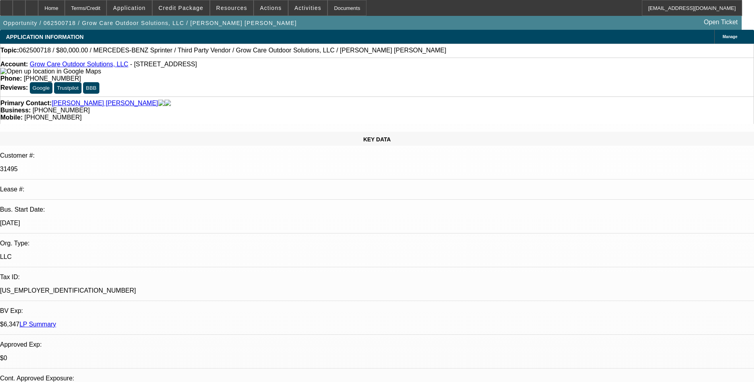
select select "0"
select select "1"
select select "6"
select select "1"
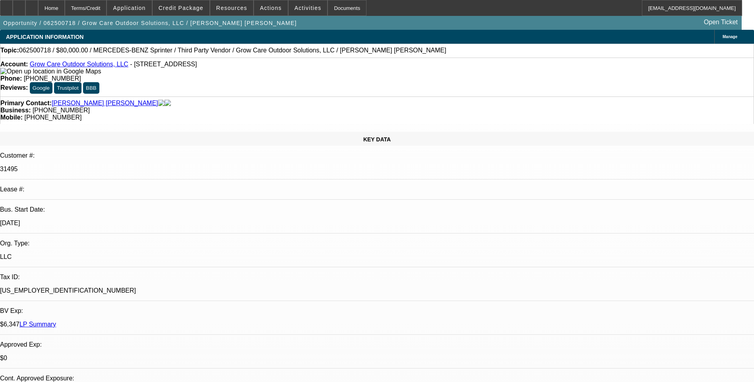
select select "1"
select select "6"
select select "1"
select select "6"
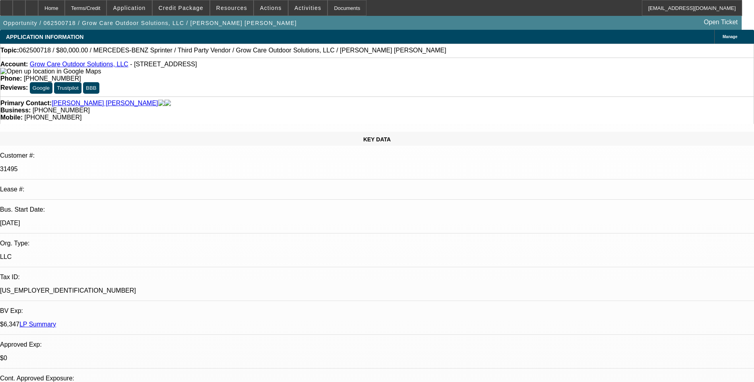
select select "1"
select select "6"
click at [496, 60] on div "Account: Grow Care Outdoor Solutions, LLC - [STREET_ADDRESS] Phone: [PHONE_NUMB…" at bounding box center [377, 77] width 754 height 39
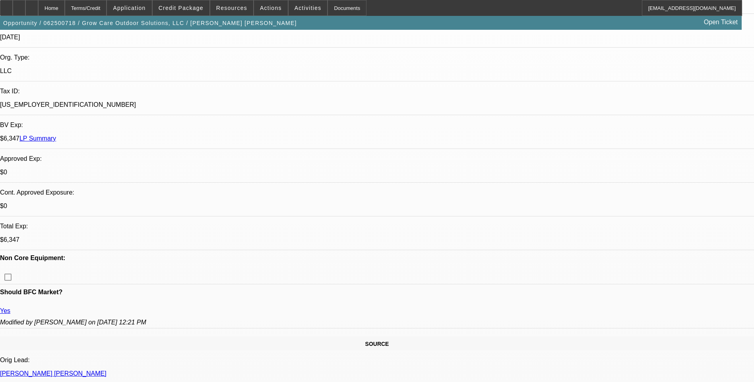
scroll to position [119, 0]
